Goal: Transaction & Acquisition: Subscribe to service/newsletter

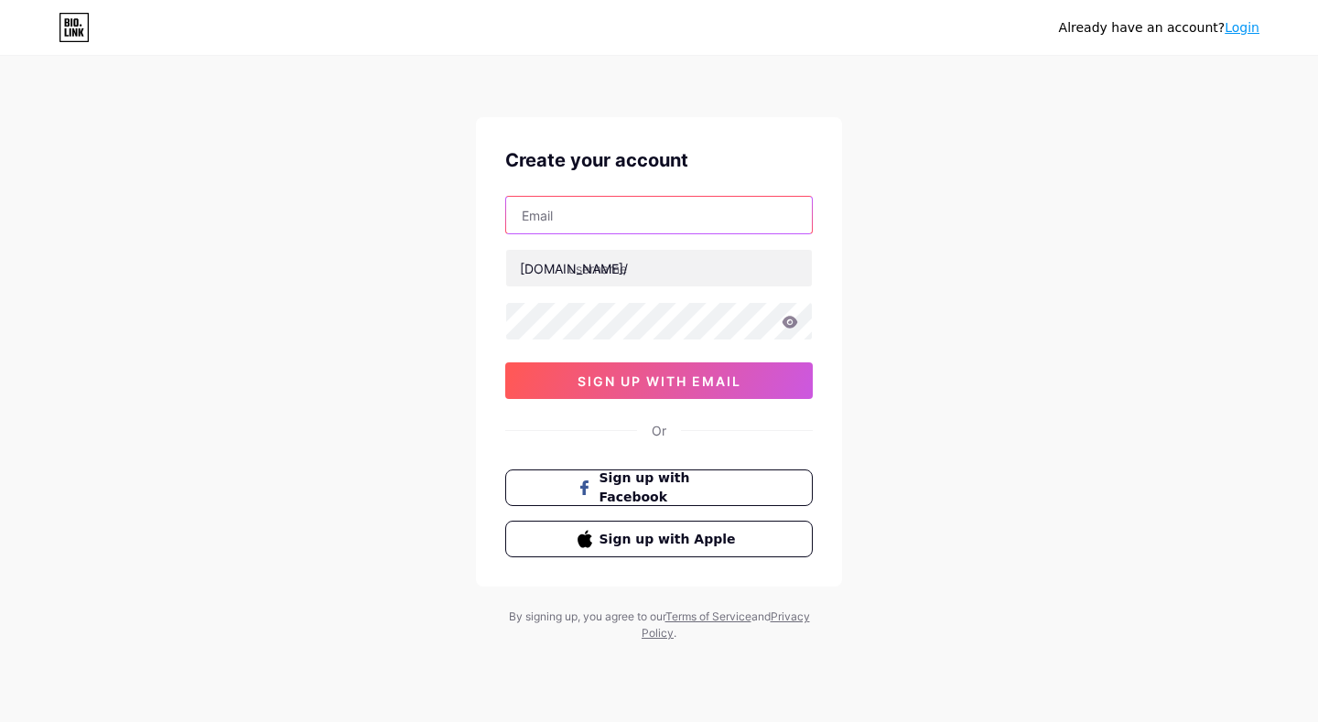
click at [614, 215] on input "text" at bounding box center [659, 215] width 306 height 37
type input "[EMAIL_ADDRESS][DOMAIN_NAME]"
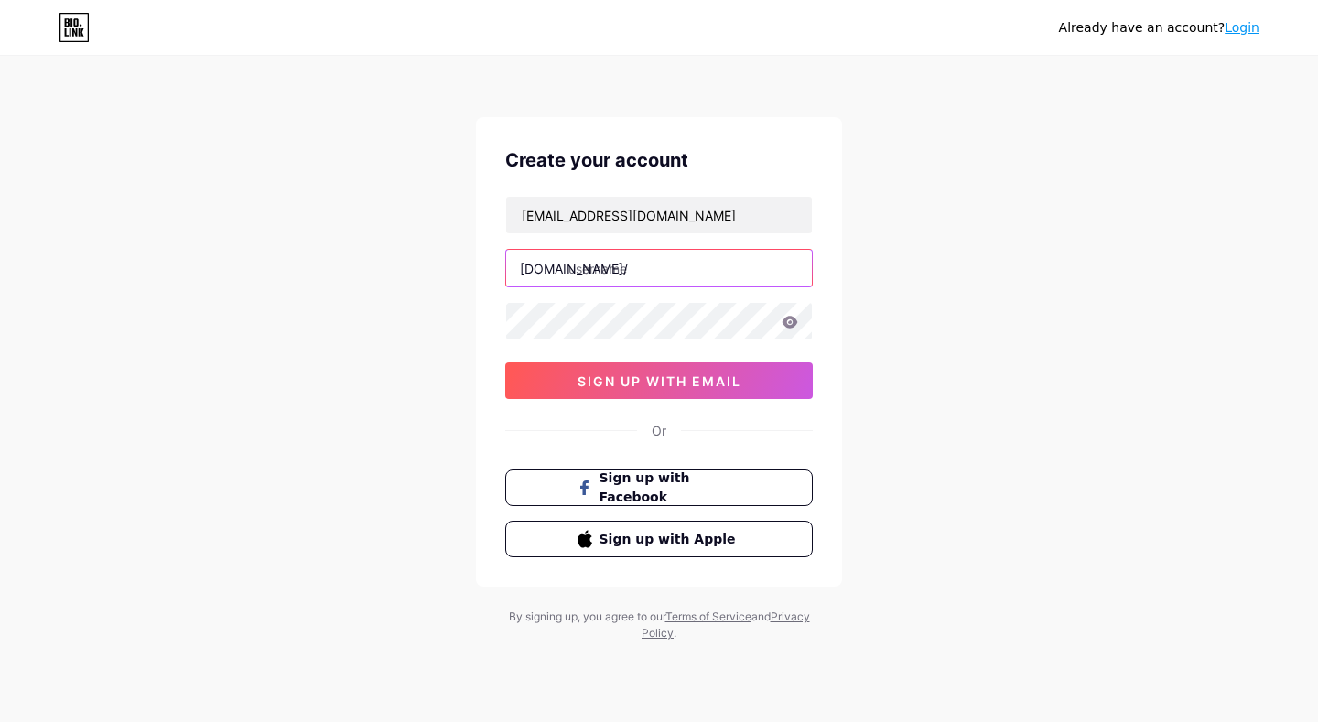
paste input "vsbetgbnet"
type input "vsbetgbnet"
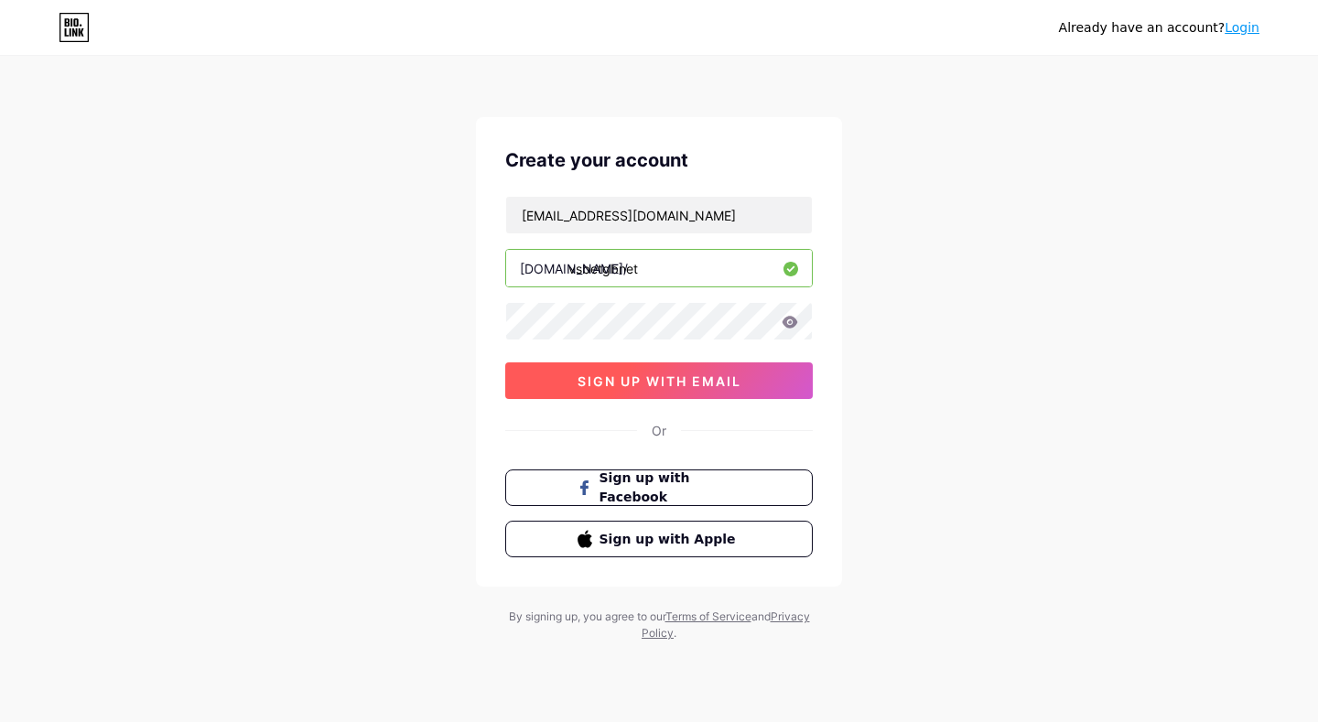
click at [666, 382] on span "sign up with email" at bounding box center [659, 381] width 164 height 16
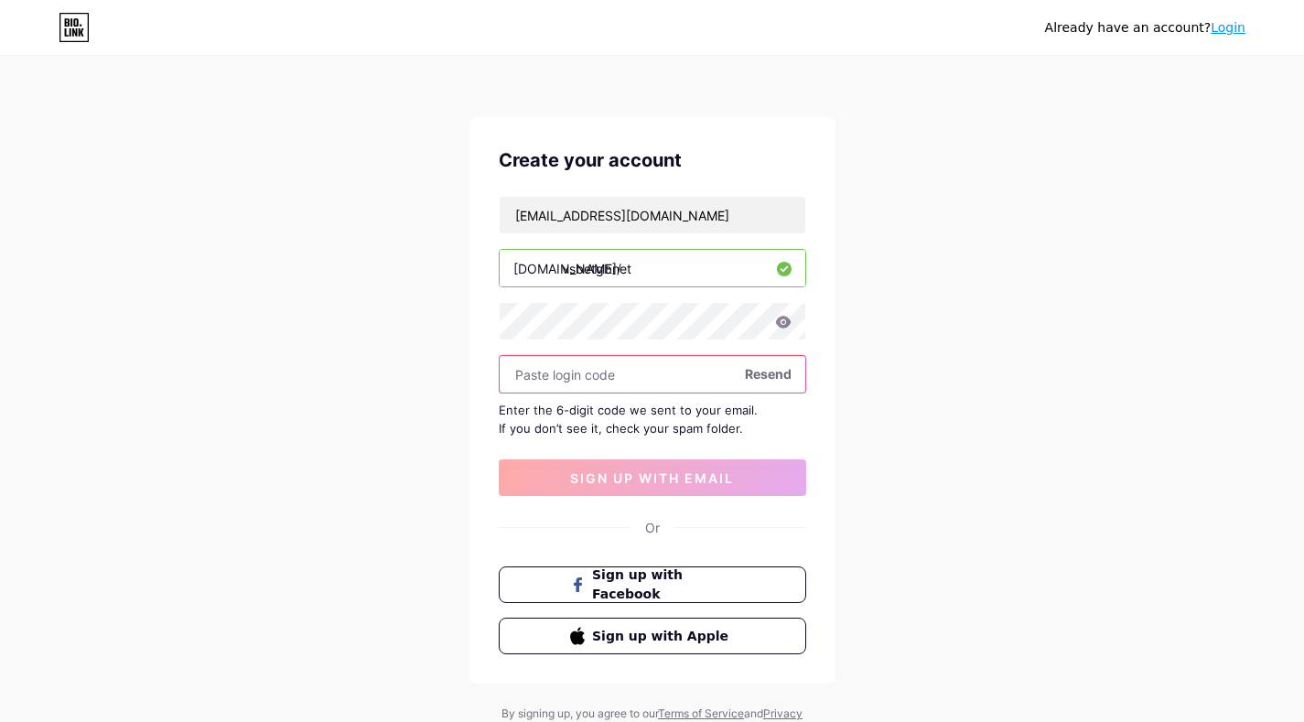
click at [648, 382] on input "text" at bounding box center [653, 374] width 306 height 37
click at [667, 389] on input "text" at bounding box center [653, 374] width 306 height 37
click at [1228, 32] on link "Login" at bounding box center [1228, 27] width 35 height 15
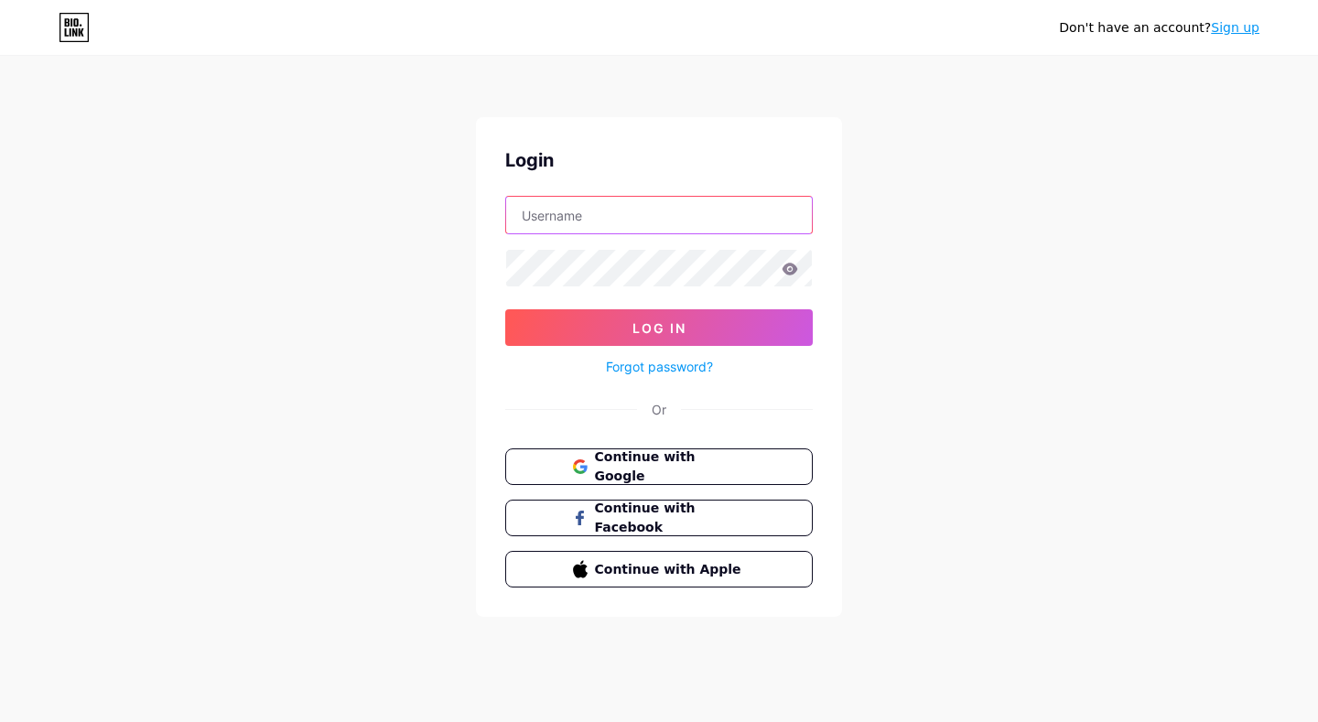
type input "[EMAIL_ADDRESS][DOMAIN_NAME]"
click at [683, 471] on span "Continue with Google" at bounding box center [669, 466] width 153 height 39
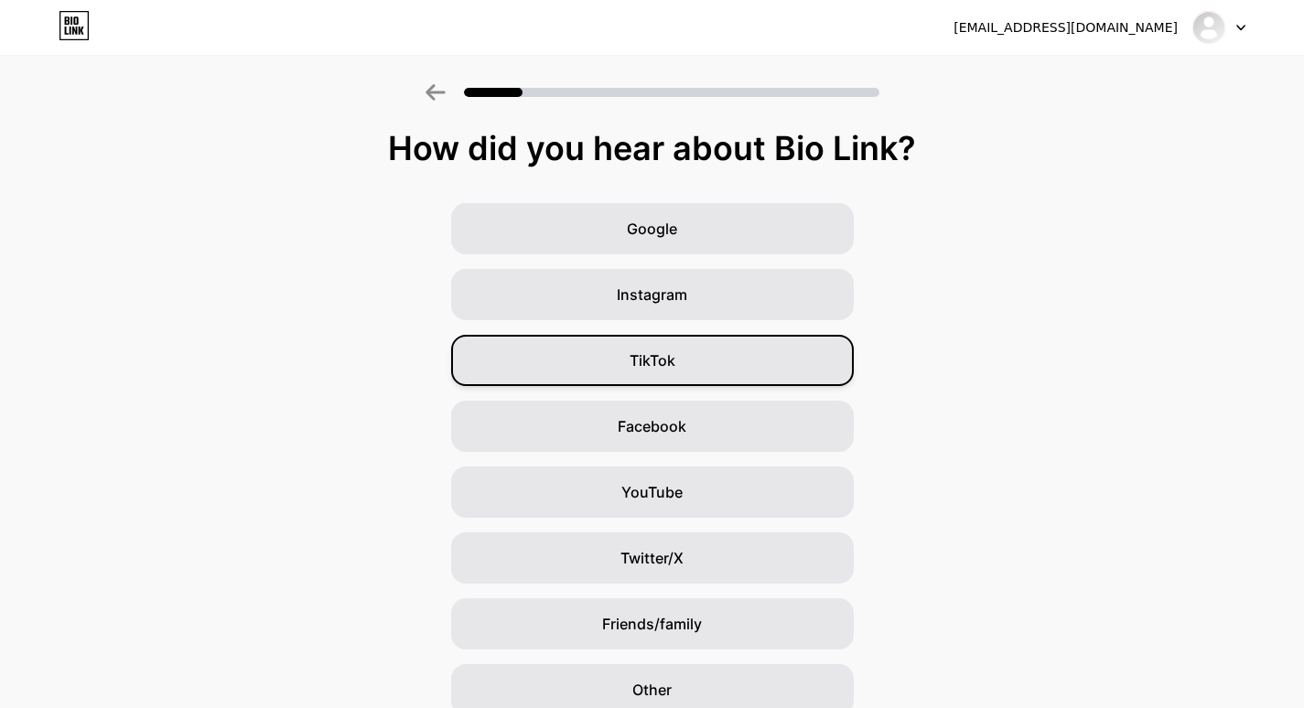
scroll to position [81, 0]
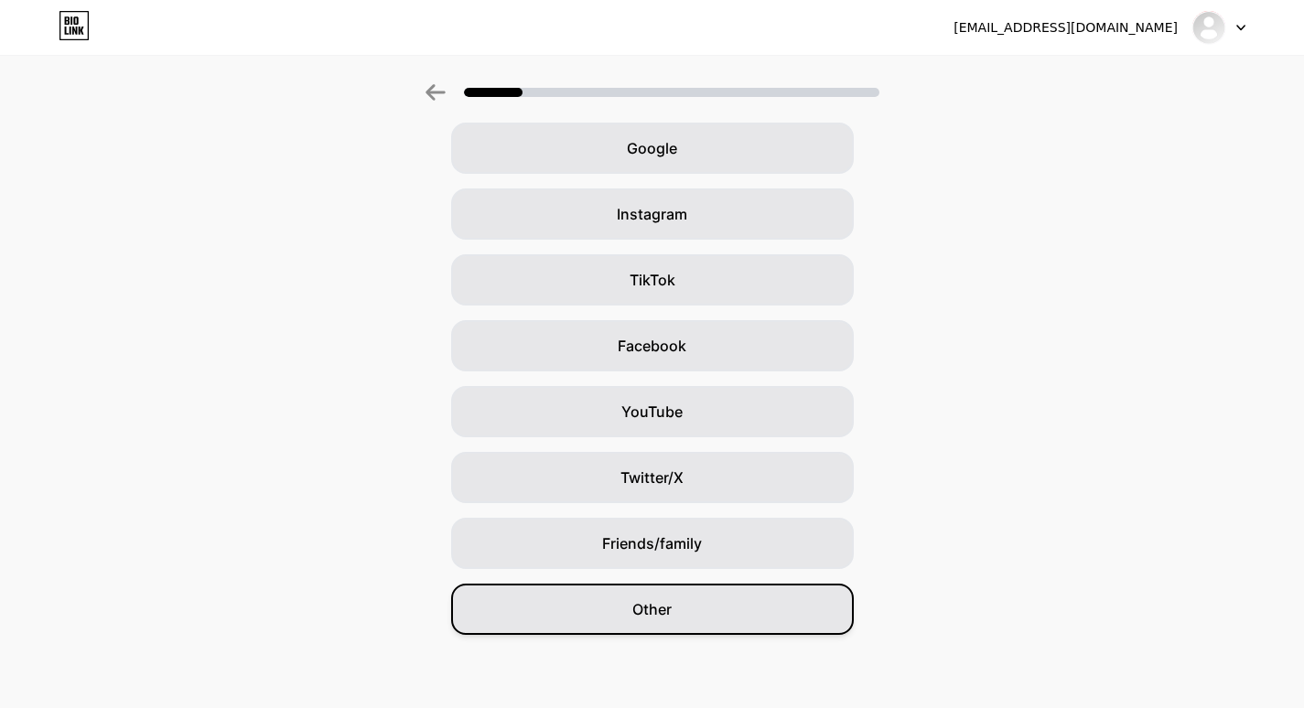
click at [656, 619] on span "Other" at bounding box center [651, 609] width 39 height 22
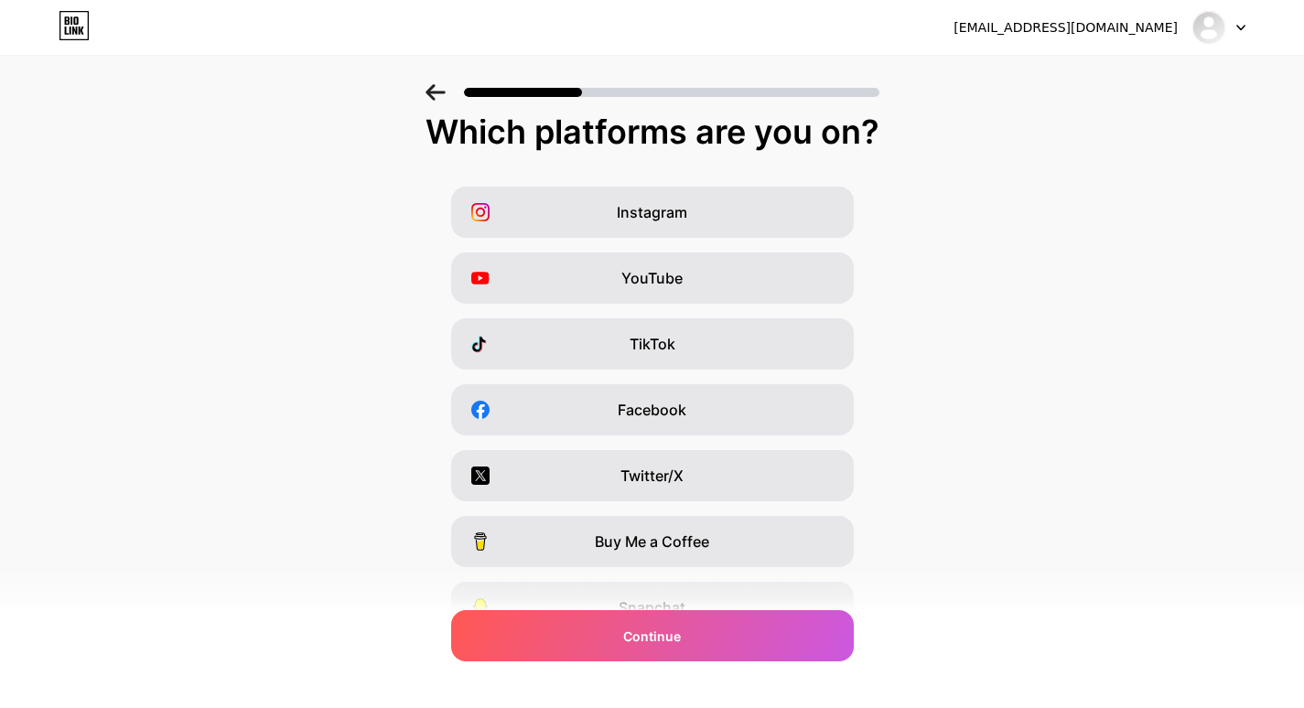
scroll to position [0, 0]
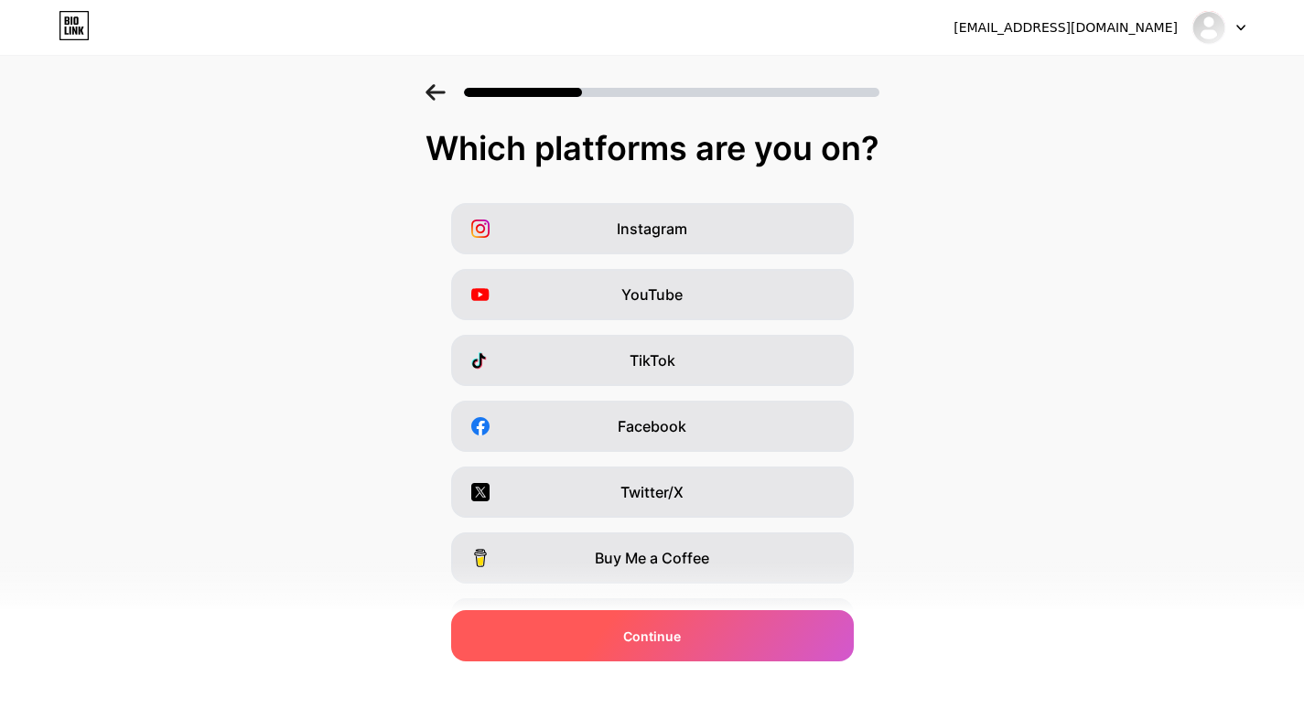
click at [701, 642] on div "Continue" at bounding box center [652, 635] width 403 height 51
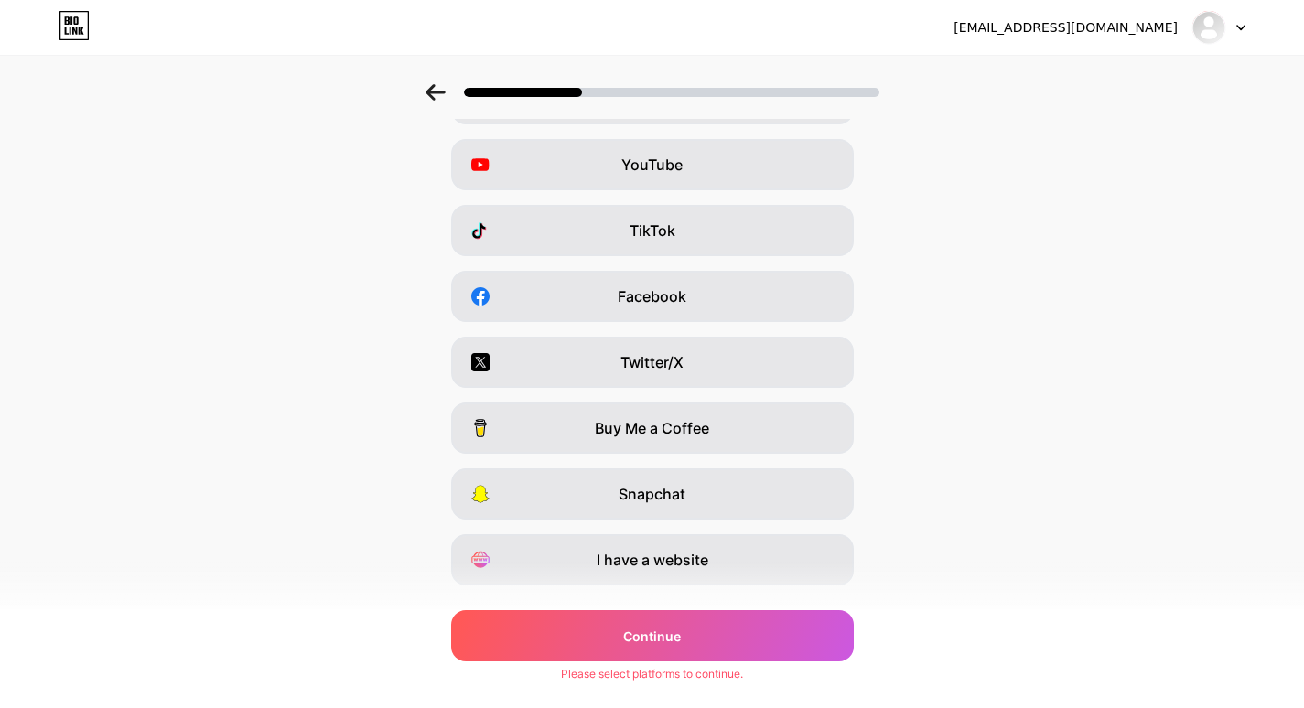
scroll to position [172, 0]
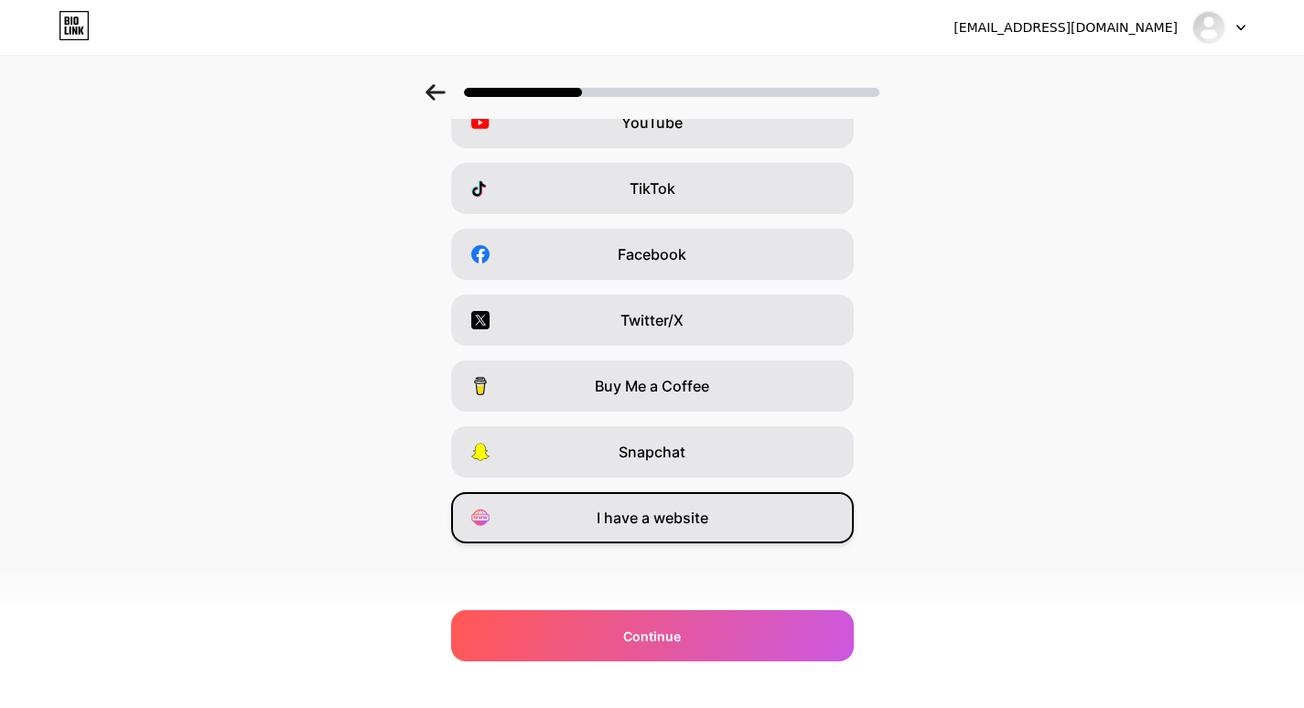
click at [728, 521] on div "I have a website" at bounding box center [652, 517] width 403 height 51
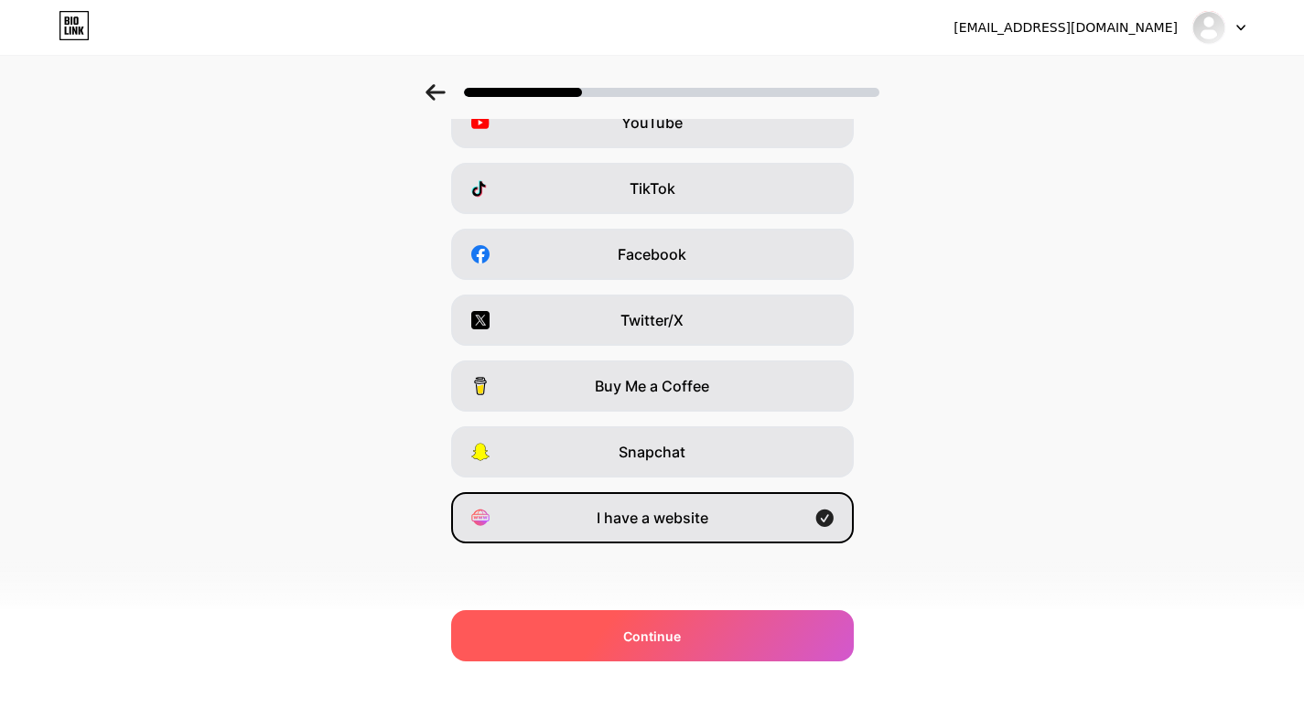
click at [681, 638] on span "Continue" at bounding box center [652, 636] width 58 height 19
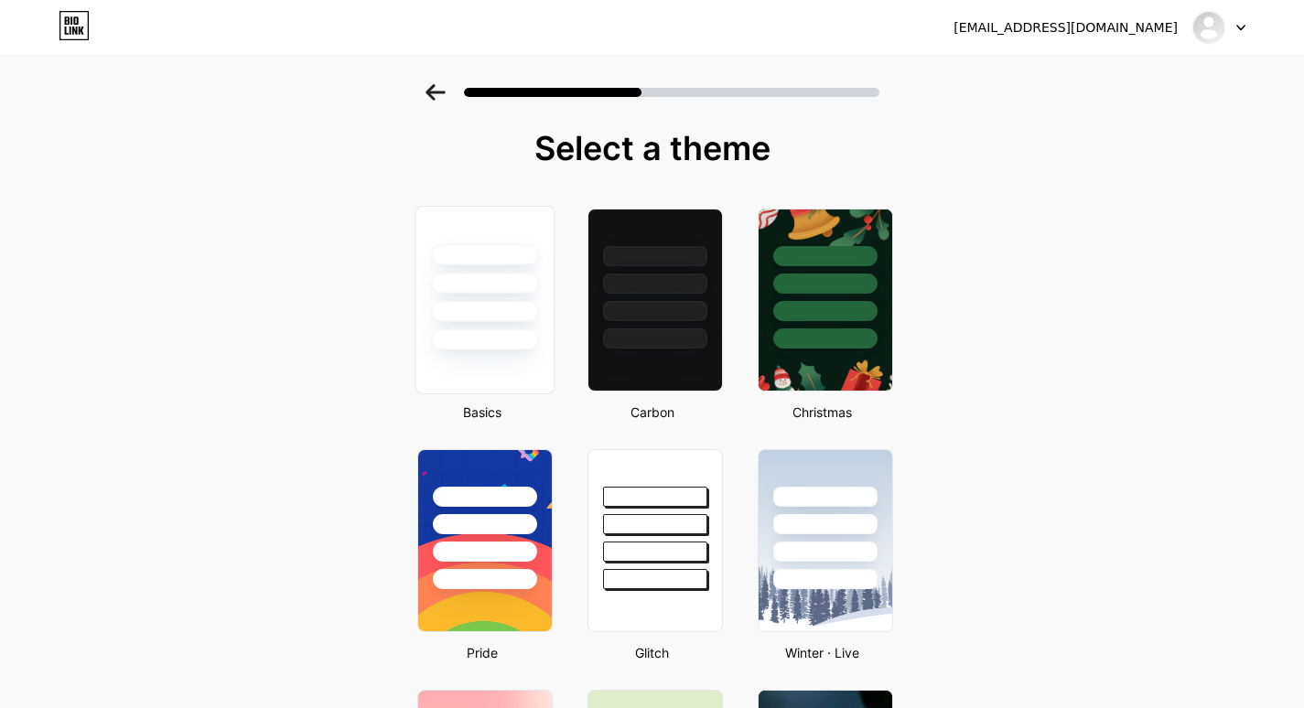
click at [477, 296] on div at bounding box center [483, 279] width 137 height 144
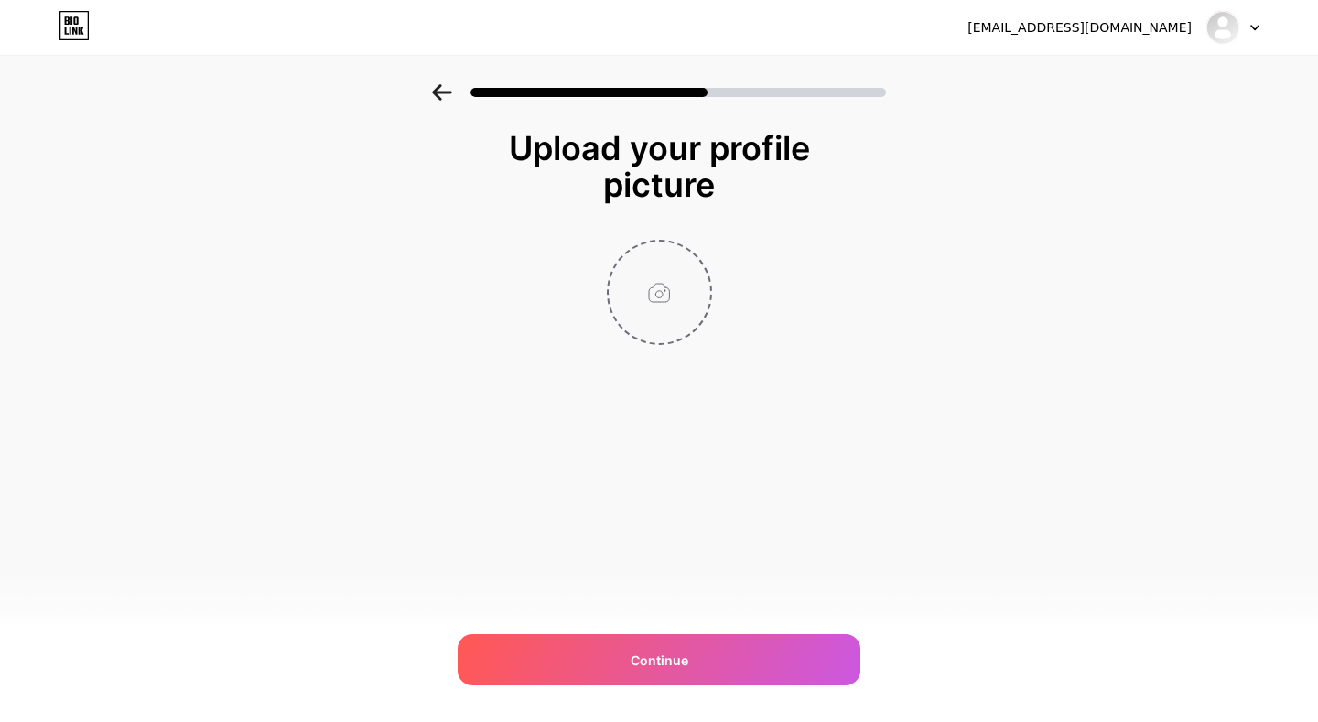
click at [667, 256] on input "file" at bounding box center [659, 293] width 102 height 102
type input "C:\fakepath\photo_6201981150096903730_x.jpg"
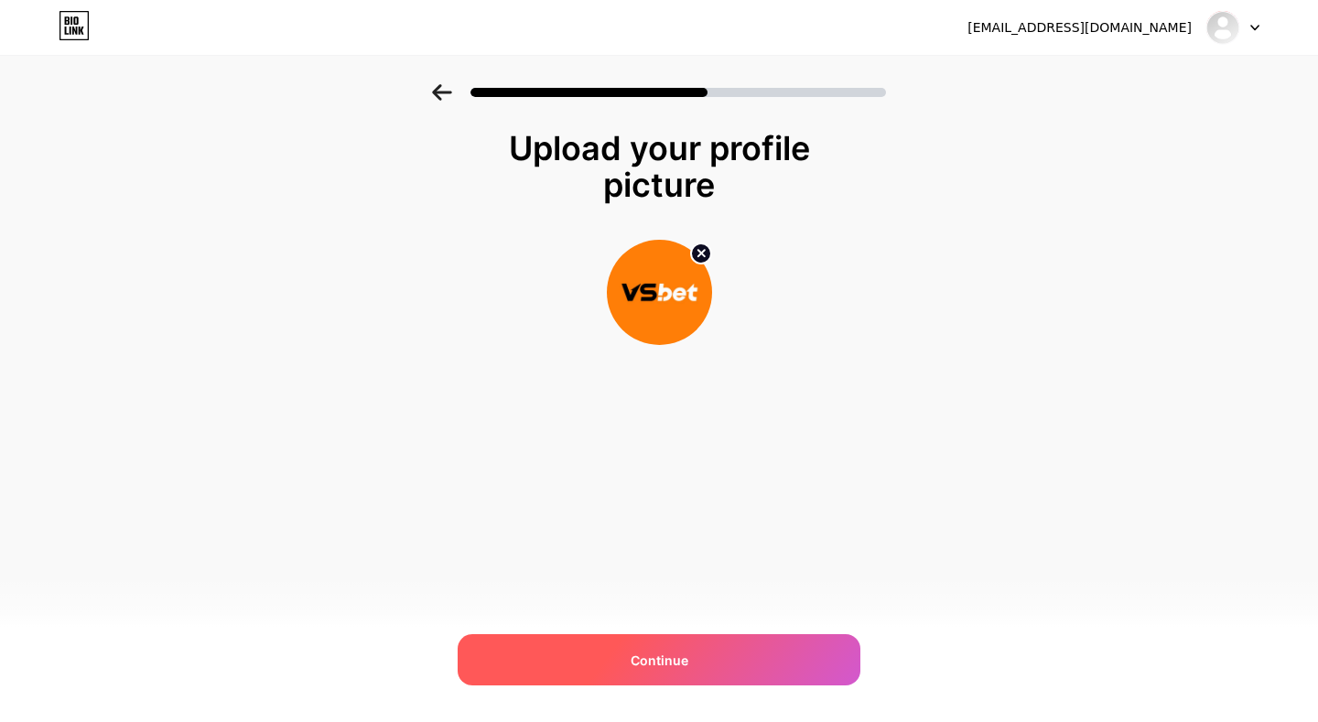
click at [733, 654] on div "Continue" at bounding box center [659, 659] width 403 height 51
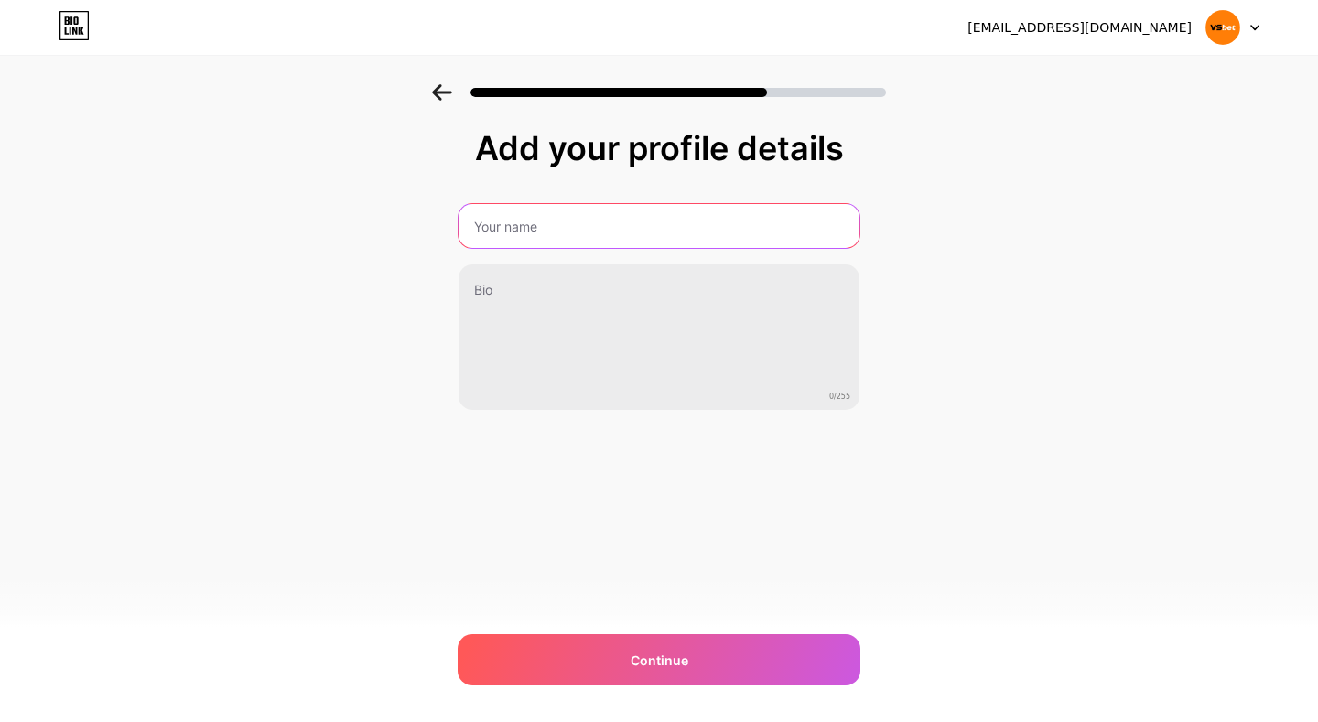
click at [590, 221] on input "text" at bounding box center [658, 226] width 401 height 44
click at [604, 244] on input "text" at bounding box center [659, 226] width 404 height 44
type input "Vsbet"
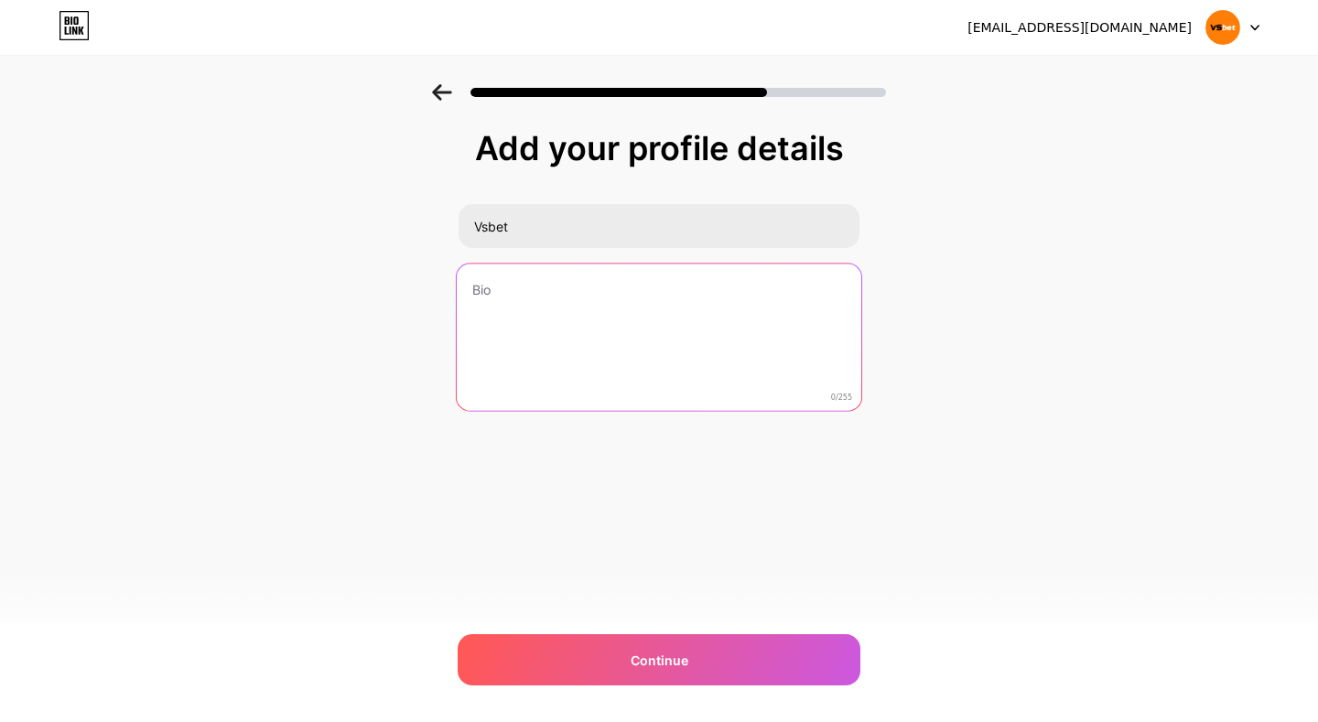
click at [554, 292] on textarea at bounding box center [659, 338] width 404 height 149
paste textarea "Vsbet – Nhà cái cá cược trực tuyến uy tín hàng đầu [GEOGRAPHIC_DATA], mang đến …"
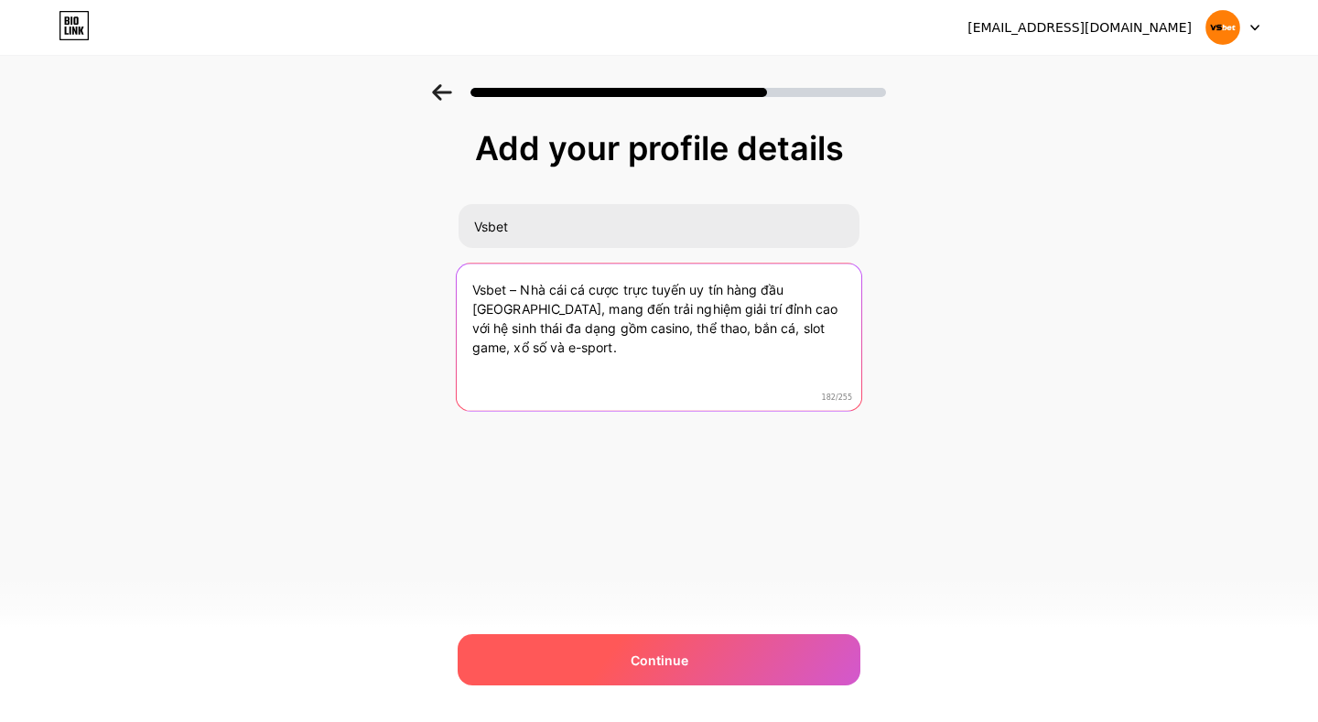
type textarea "Vsbet – Nhà cái cá cược trực tuyến uy tín hàng đầu [GEOGRAPHIC_DATA], mang đến …"
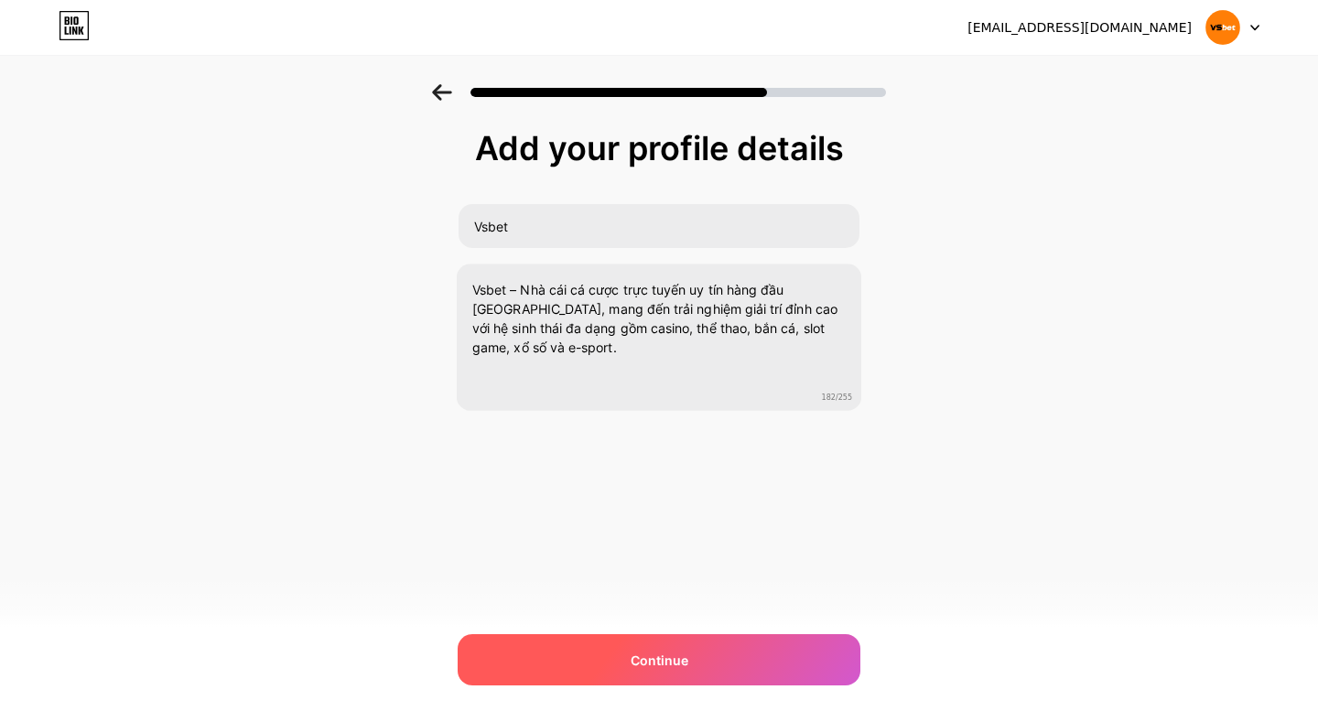
click at [672, 673] on div "Continue" at bounding box center [659, 659] width 403 height 51
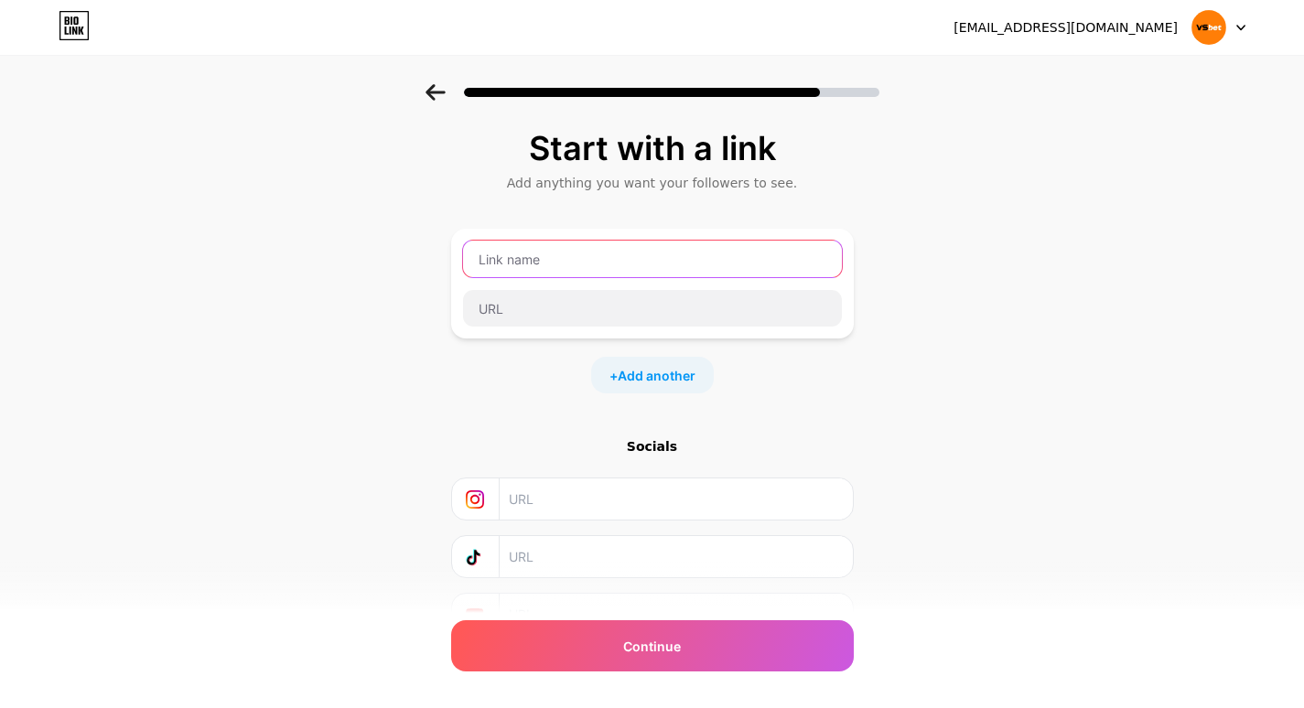
click at [553, 258] on input "text" at bounding box center [652, 259] width 379 height 37
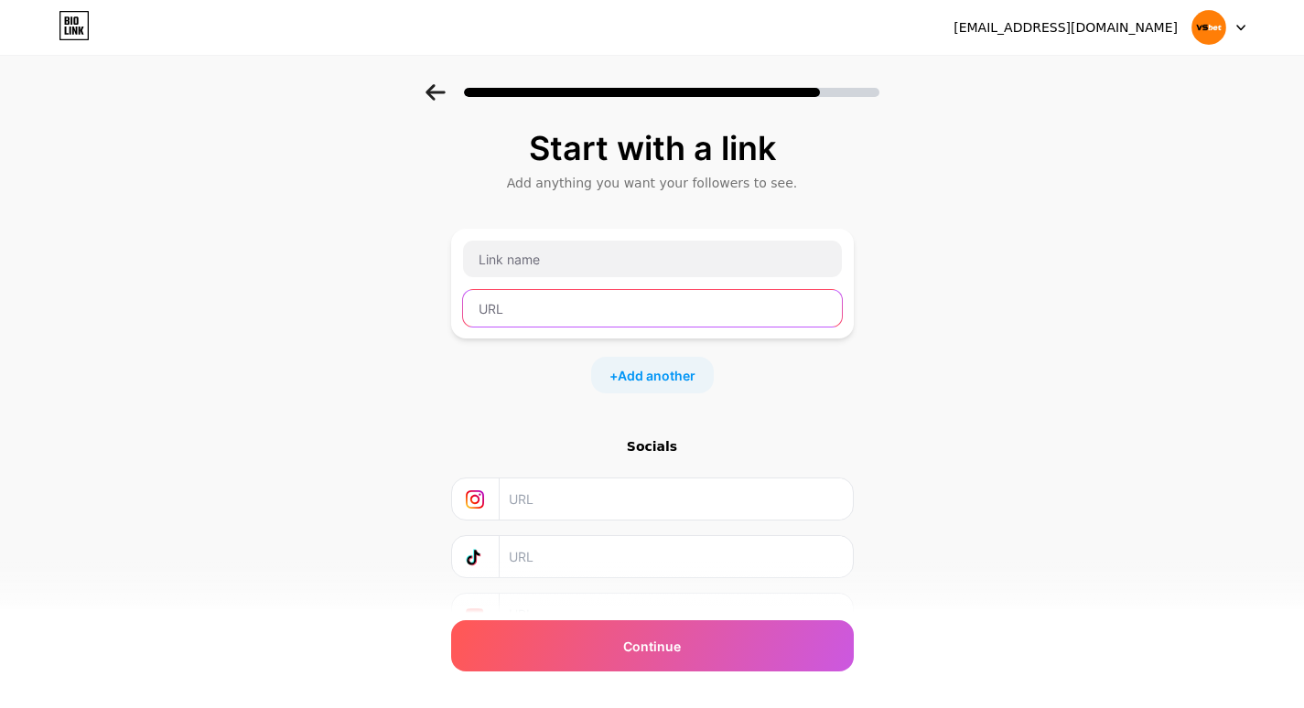
click at [606, 310] on input "text" at bounding box center [652, 308] width 379 height 37
paste input "[URL][DOMAIN_NAME]"
type input "[URL][DOMAIN_NAME]"
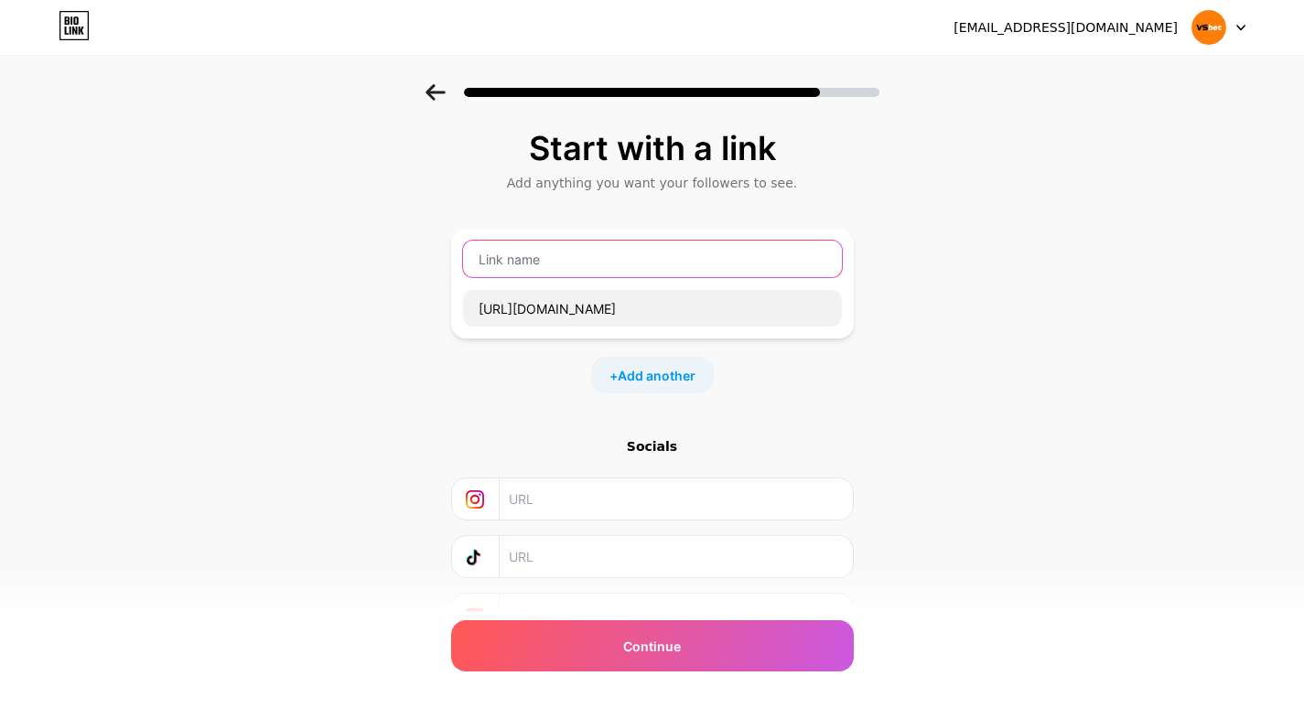
click at [556, 266] on input "text" at bounding box center [652, 259] width 379 height 37
paste input "Website:"
type input "Website"
click at [671, 374] on span "Add another" at bounding box center [657, 375] width 78 height 19
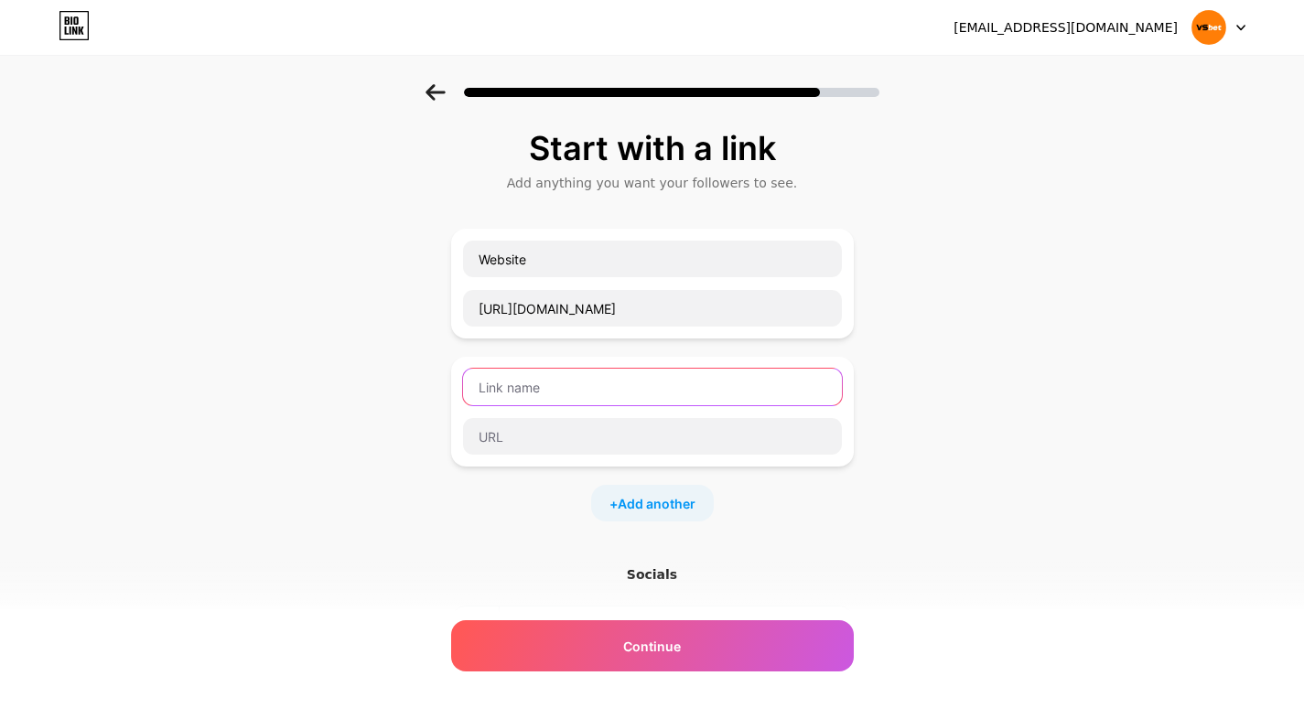
click at [555, 391] on input "text" at bounding box center [652, 387] width 379 height 37
paste input "[URL][DOMAIN_NAME]"
type input "[URL][DOMAIN_NAME]"
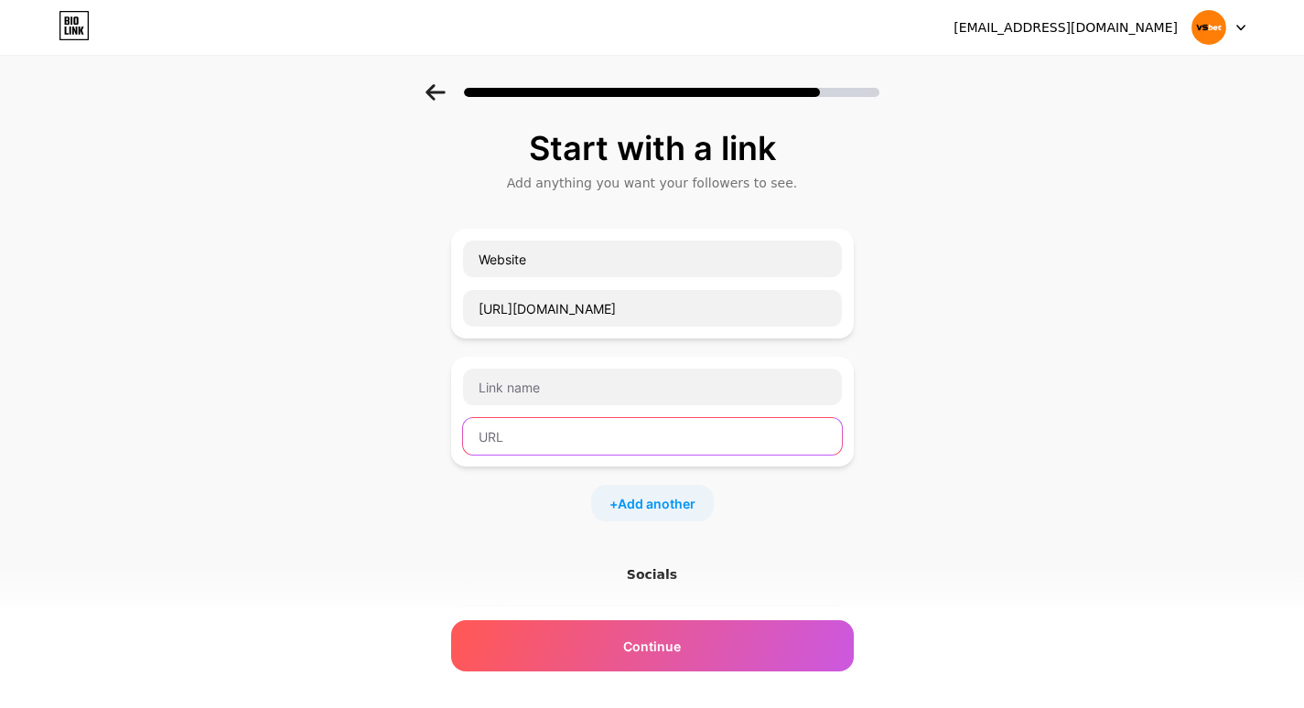
click at [597, 420] on input "text" at bounding box center [652, 436] width 379 height 37
paste input "[URL][DOMAIN_NAME]"
click at [543, 442] on input "[URL][DOMAIN_NAME]" at bounding box center [652, 436] width 379 height 37
type input "[URL][DOMAIN_NAME]"
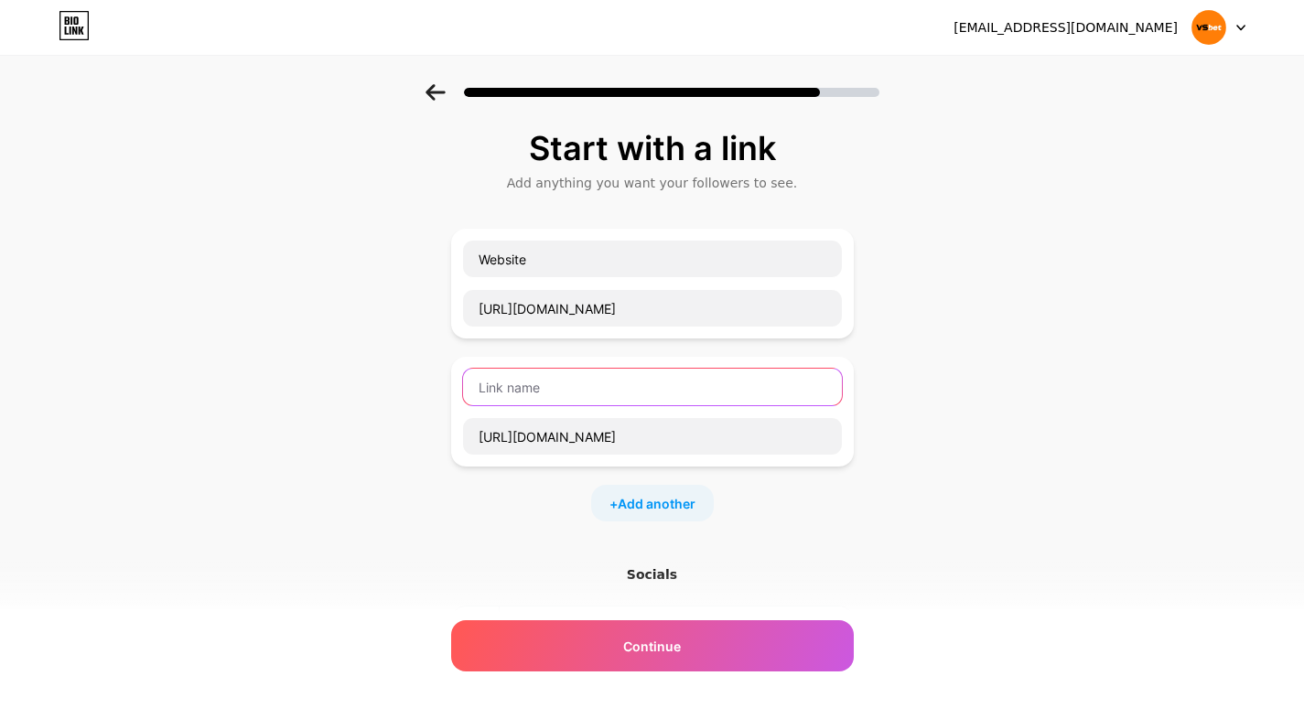
click at [534, 391] on input "text" at bounding box center [652, 387] width 379 height 37
paste input "participa"
drag, startPoint x: 493, startPoint y: 391, endPoint x: 476, endPoint y: 392, distance: 17.4
click at [476, 392] on input "participa" at bounding box center [652, 387] width 379 height 37
type input "Participa"
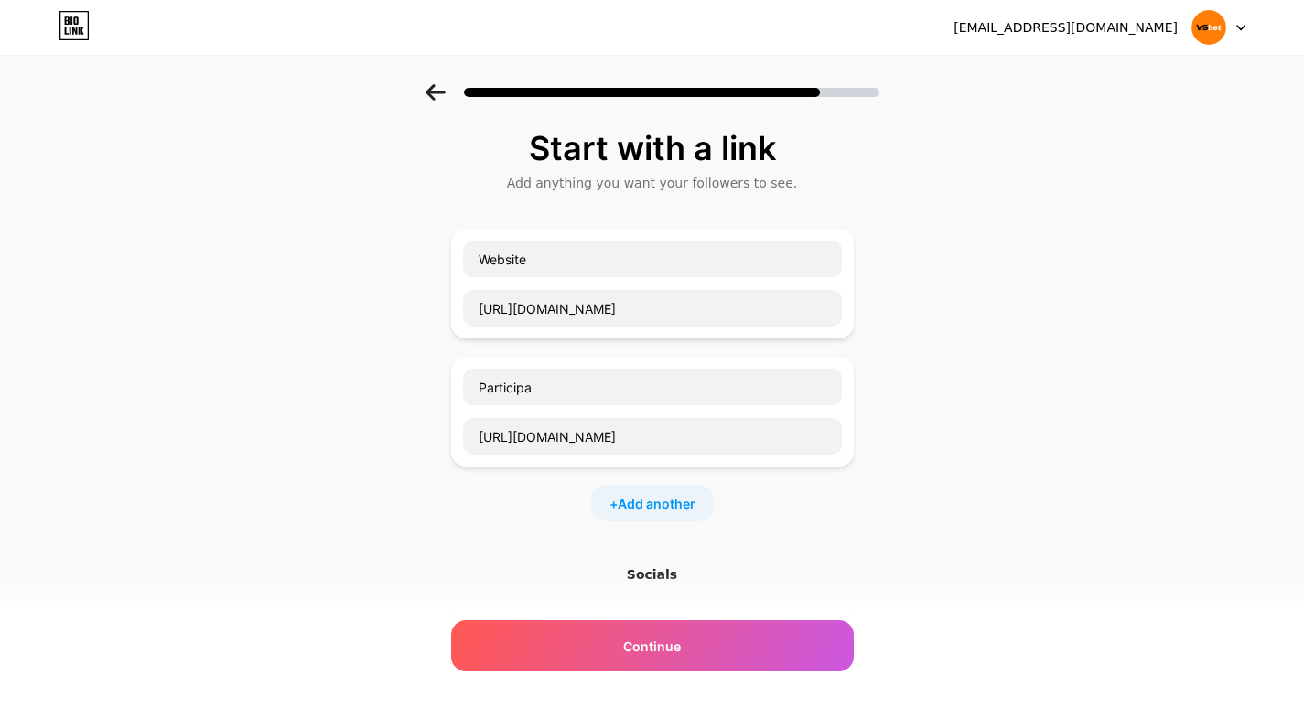
click at [657, 495] on span "Add another" at bounding box center [657, 503] width 78 height 19
click at [603, 518] on input "text" at bounding box center [652, 515] width 379 height 37
click at [563, 572] on input "text" at bounding box center [652, 564] width 379 height 37
paste input "[URL][DOMAIN_NAME]"
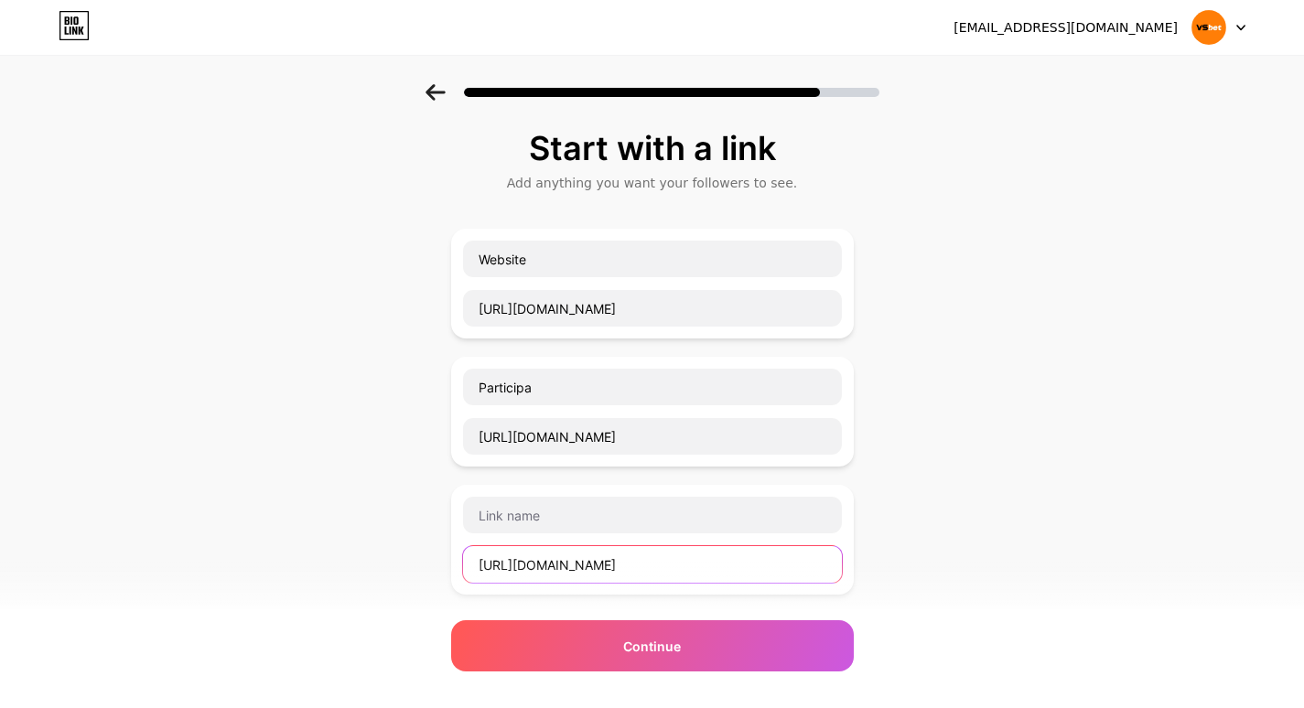
click at [558, 568] on input "[URL][DOMAIN_NAME]" at bounding box center [652, 564] width 379 height 37
type input "[URL][DOMAIN_NAME]"
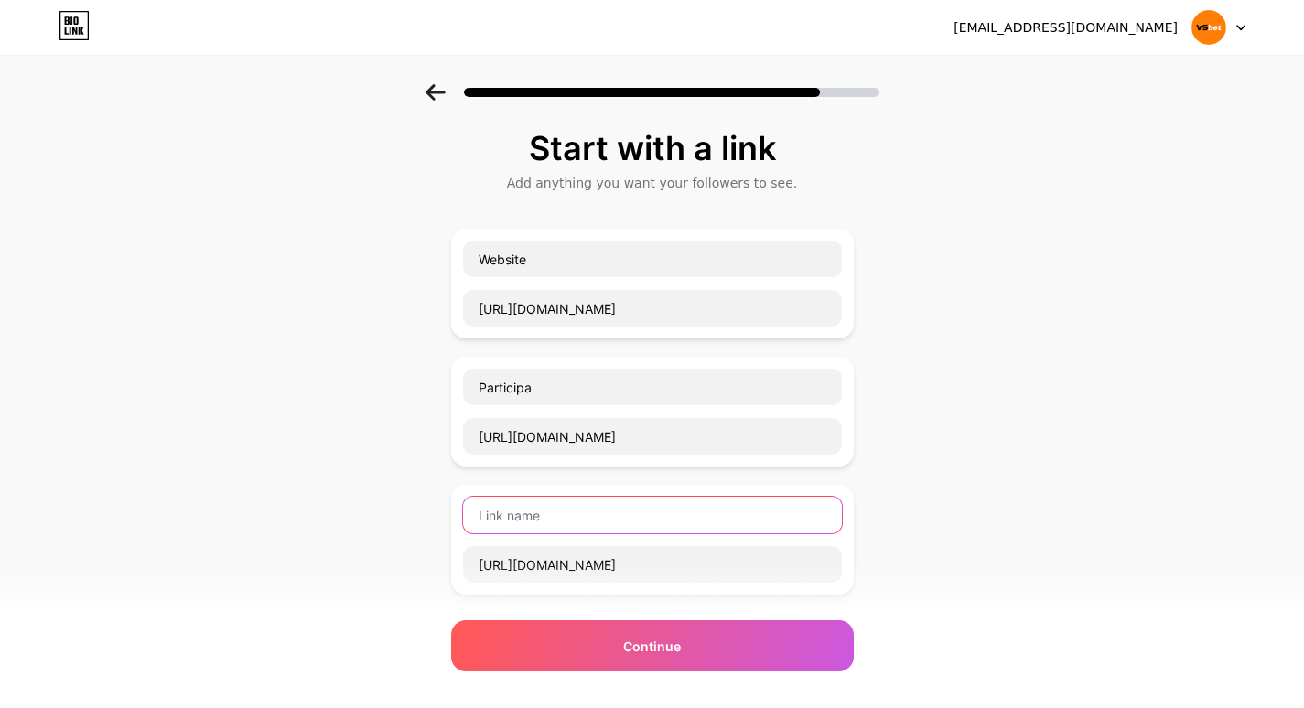
click at [541, 523] on input "text" at bounding box center [652, 515] width 379 height 37
paste input "formulamasa"
drag, startPoint x: 489, startPoint y: 512, endPoint x: 470, endPoint y: 512, distance: 18.3
click at [470, 512] on input "formulamasa" at bounding box center [652, 515] width 379 height 37
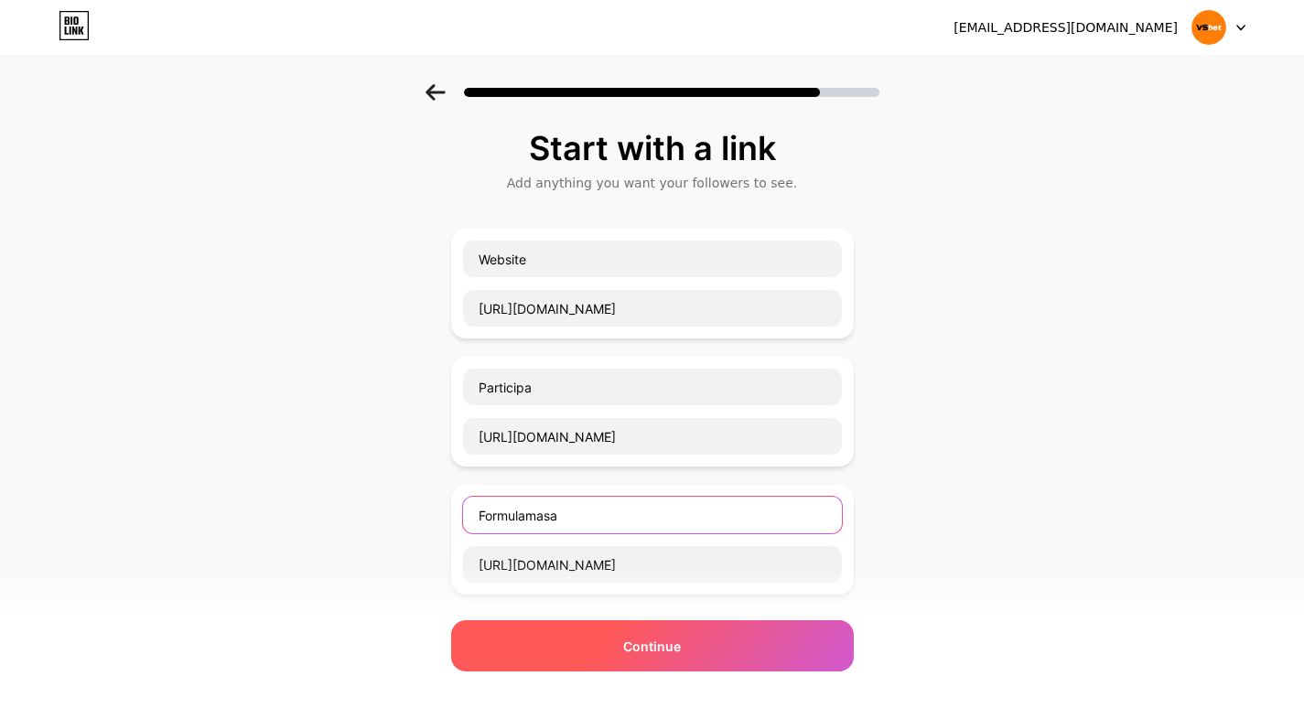
type input "Formulamasa"
click at [619, 642] on div "Continue" at bounding box center [652, 645] width 403 height 51
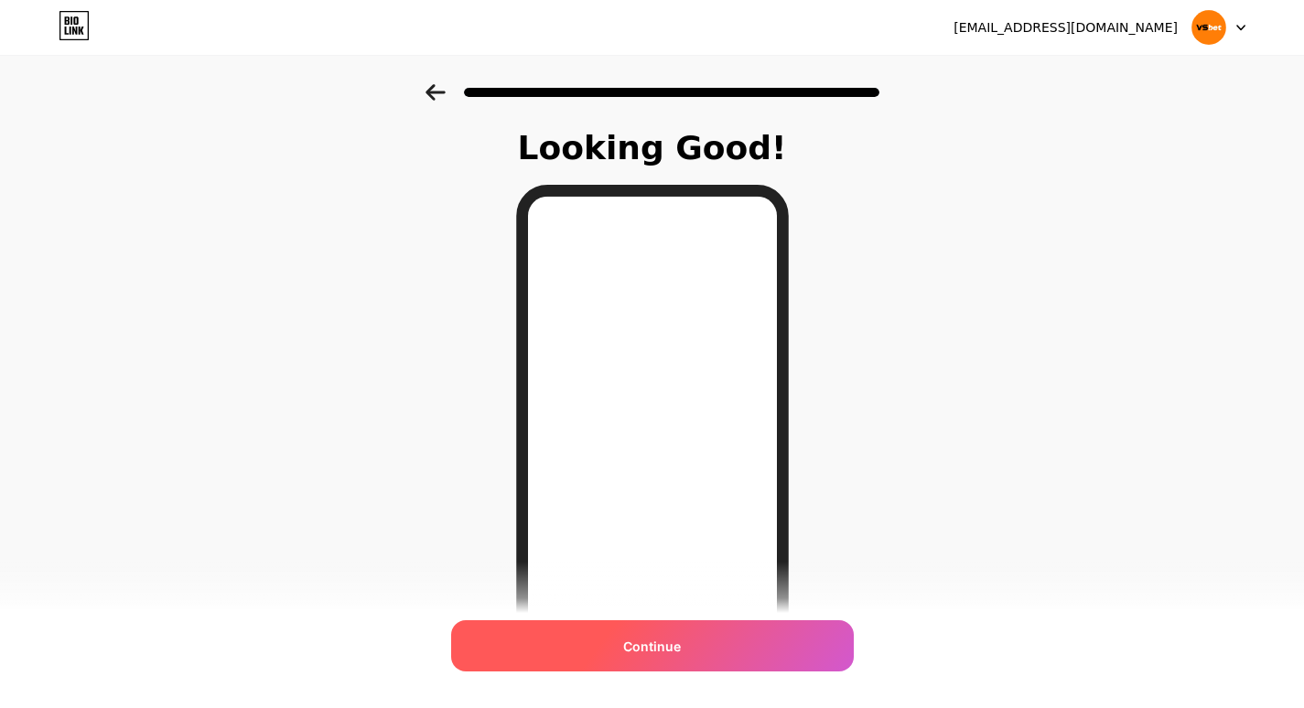
click at [622, 637] on div "Continue" at bounding box center [652, 645] width 403 height 51
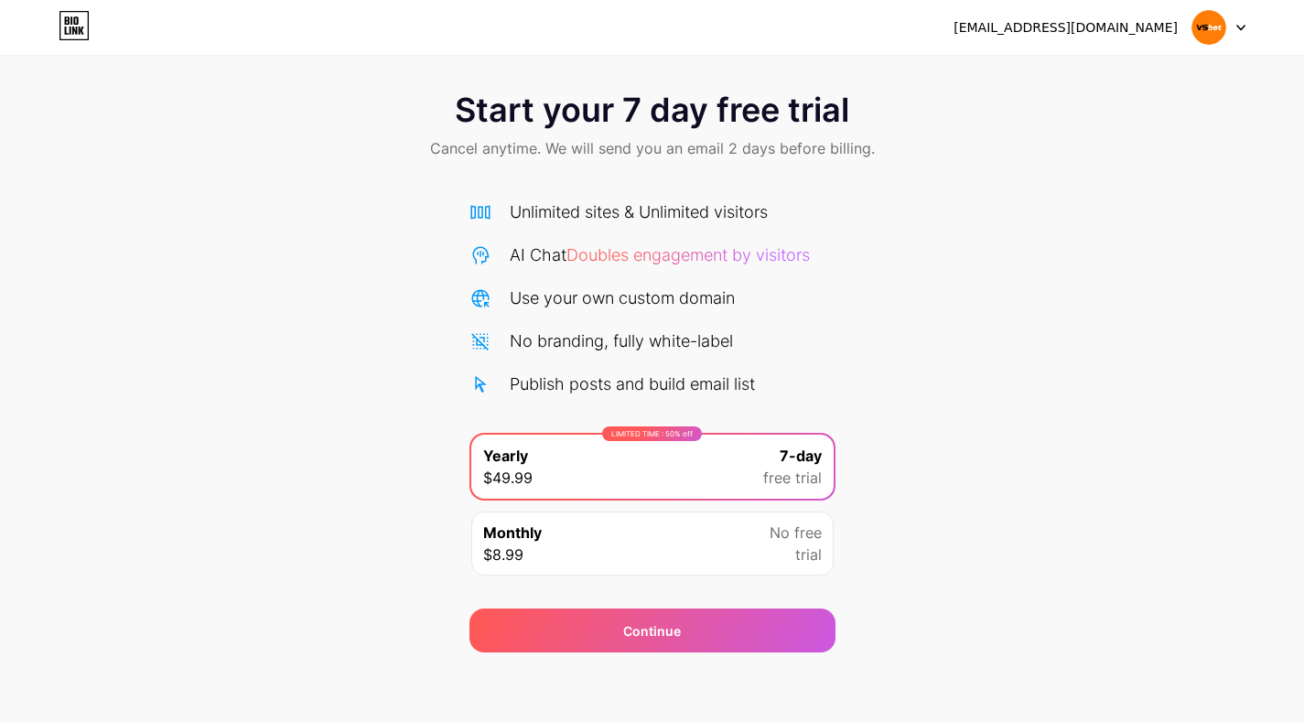
scroll to position [15, 0]
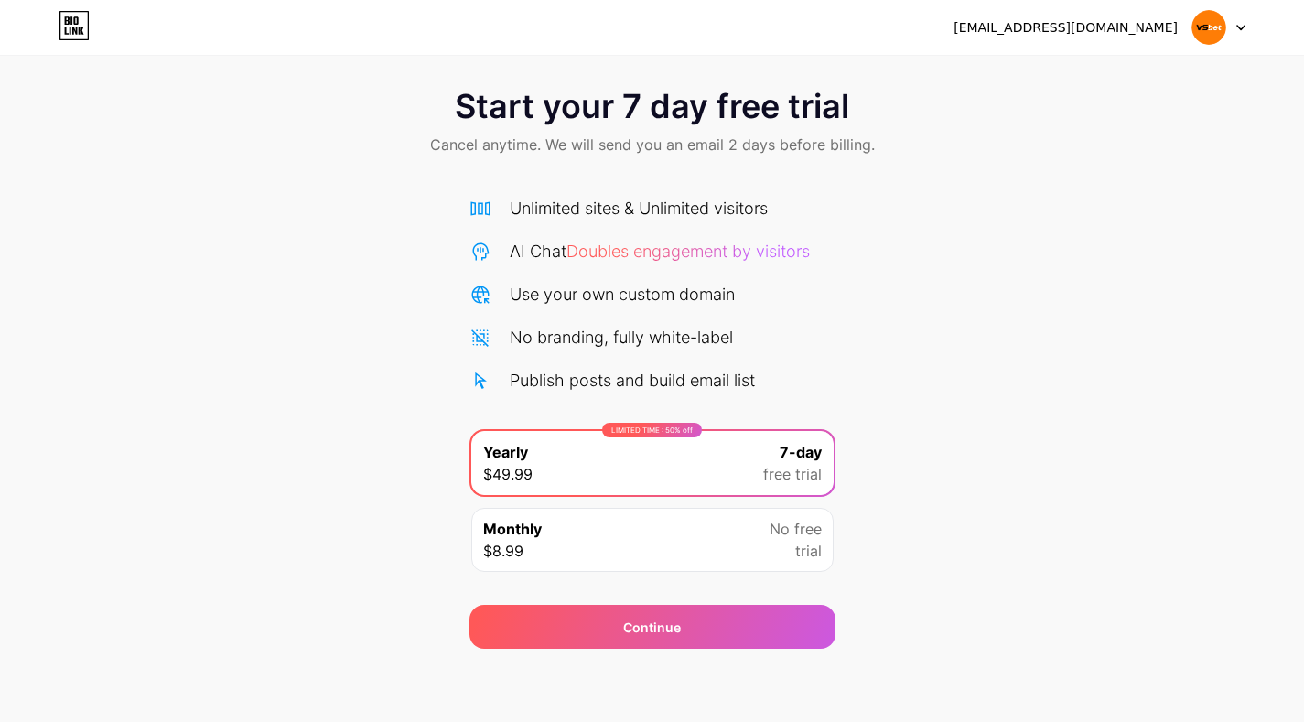
click at [1214, 35] on img at bounding box center [1208, 27] width 35 height 35
click at [689, 275] on div "Unlimited sites & Unlimited visitors AI Chat Doubles engagement by visitors Use…" at bounding box center [652, 294] width 366 height 197
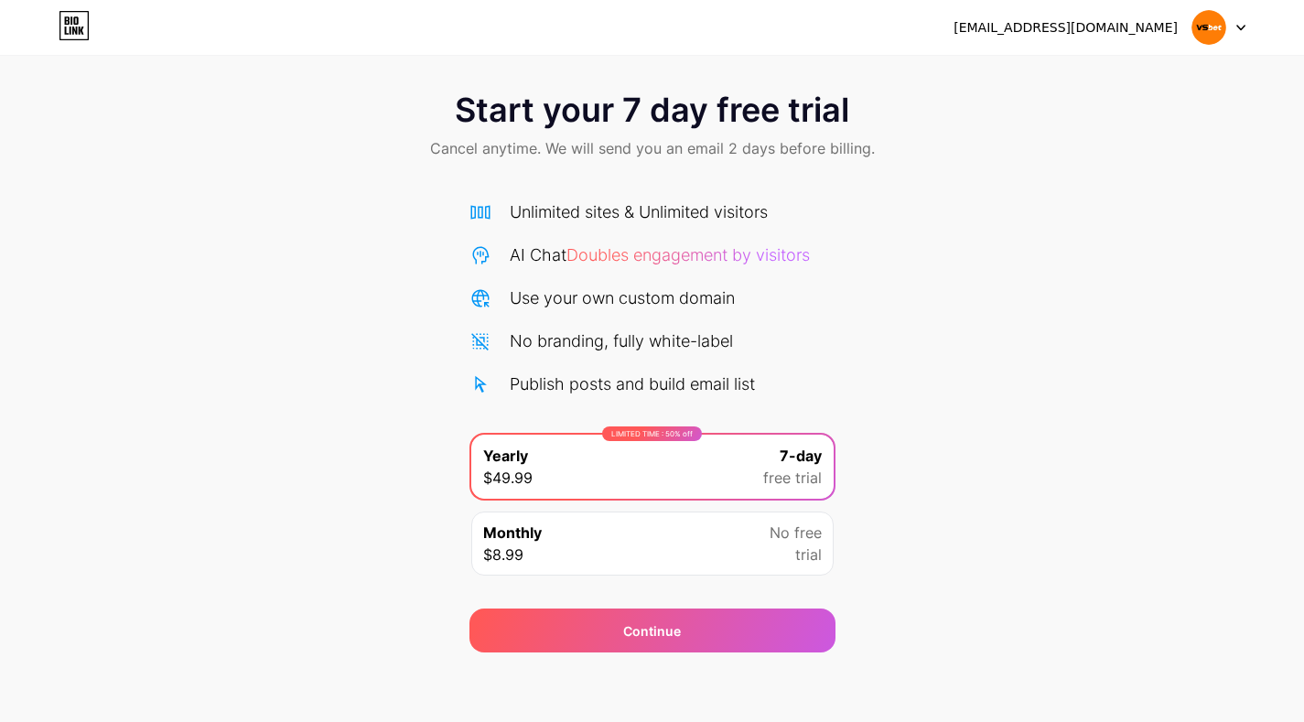
scroll to position [15, 0]
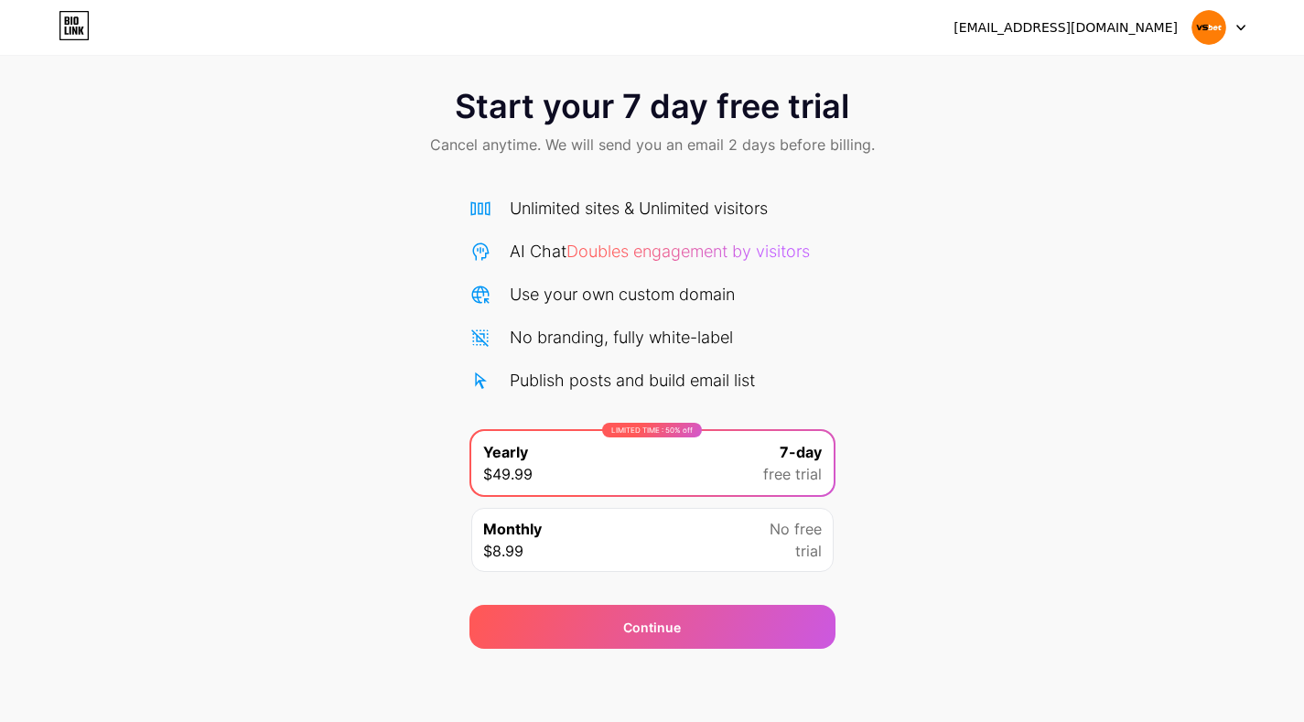
click at [786, 550] on div "No free trial" at bounding box center [796, 540] width 52 height 44
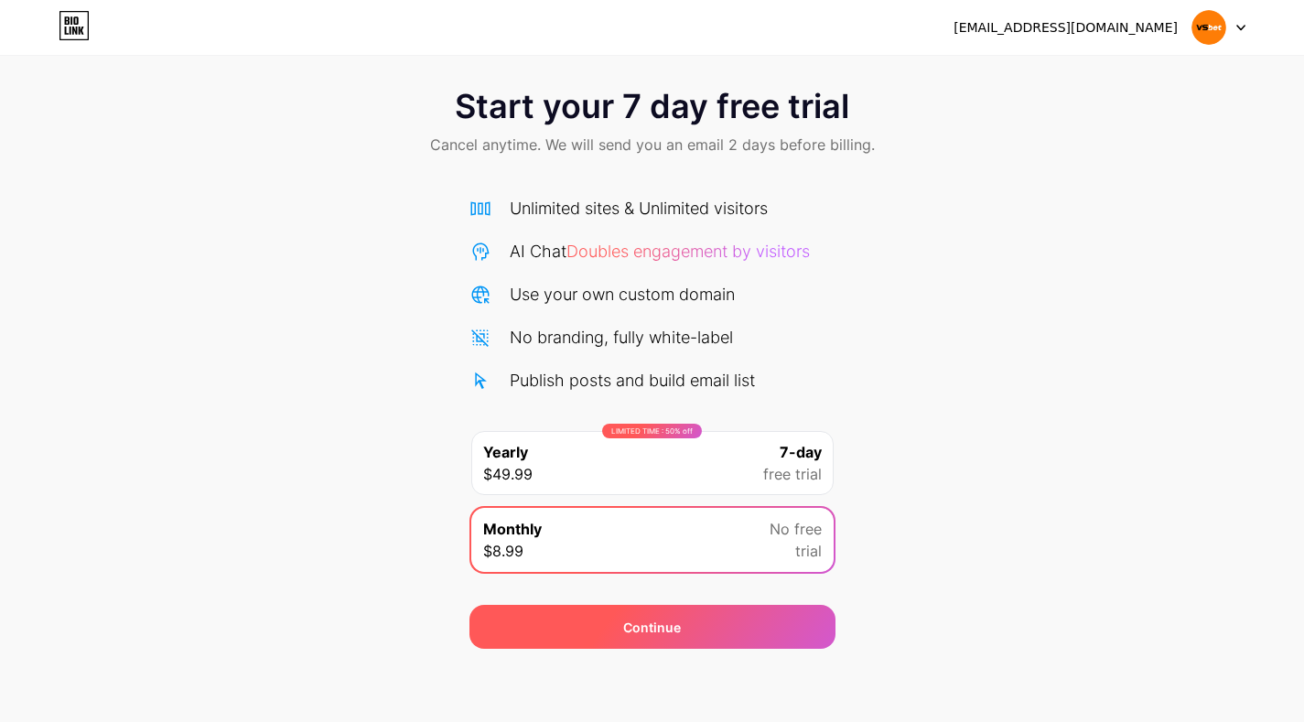
click at [760, 617] on div "Continue" at bounding box center [652, 627] width 366 height 44
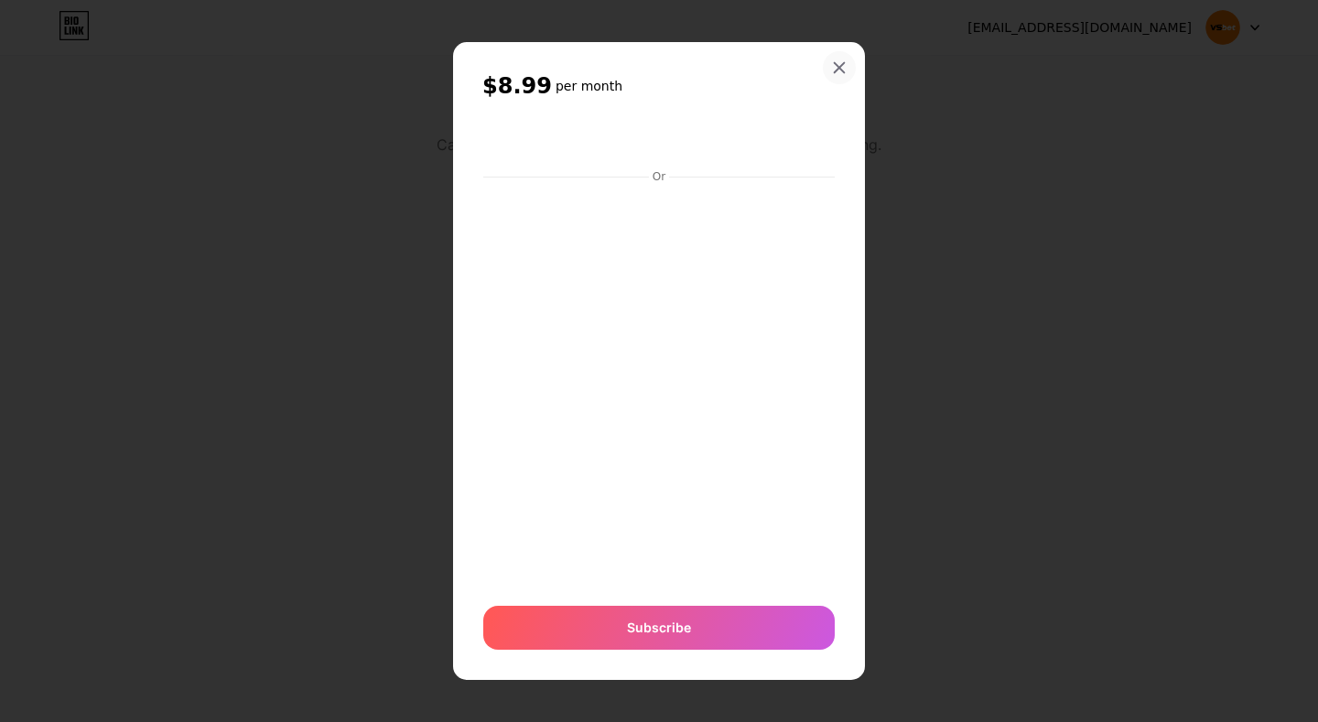
click at [836, 59] on div at bounding box center [839, 67] width 33 height 33
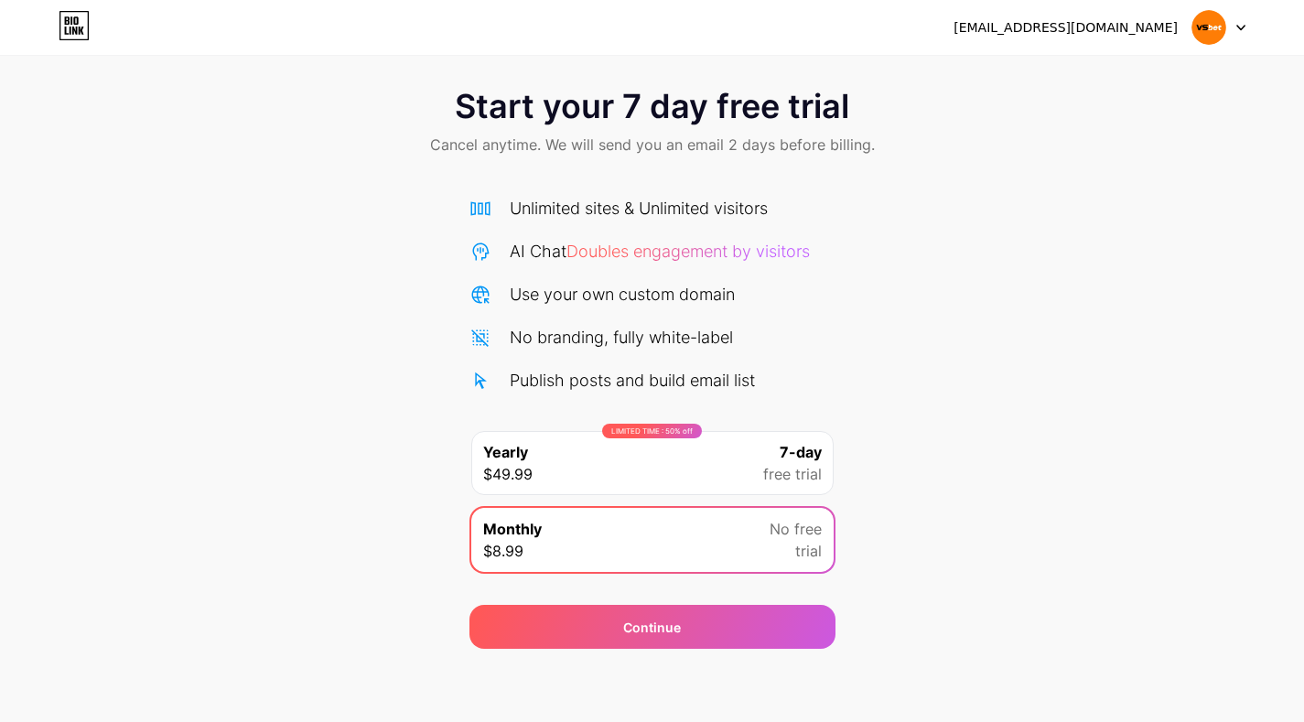
click at [1196, 9] on div "kobirkepha968@gmail.com Logout" at bounding box center [652, 27] width 1304 height 55
drag, startPoint x: 1190, startPoint y: 48, endPoint x: 1193, endPoint y: 33, distance: 16.0
click at [1190, 48] on div "kobirkepha968@gmail.com Logout" at bounding box center [652, 27] width 1304 height 55
click at [1197, 24] on img at bounding box center [1208, 27] width 35 height 35
